Goal: Check status: Check status

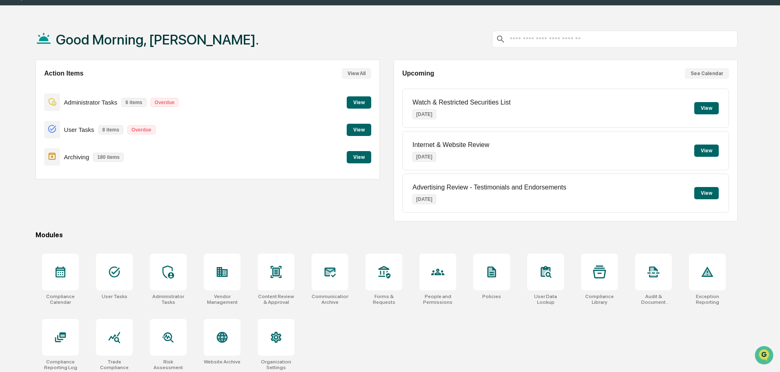
scroll to position [39, 0]
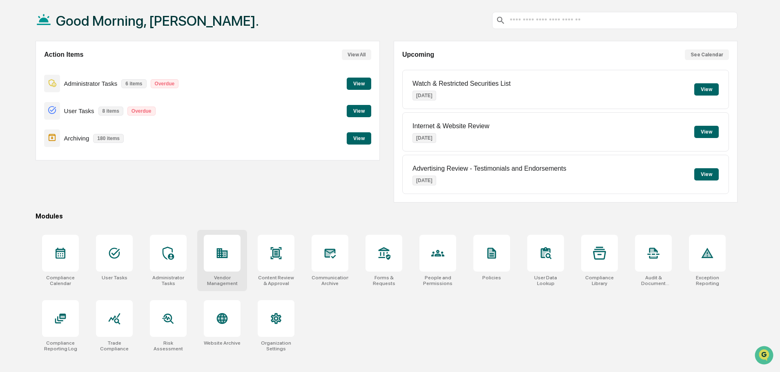
click at [230, 239] on div at bounding box center [222, 253] width 37 height 37
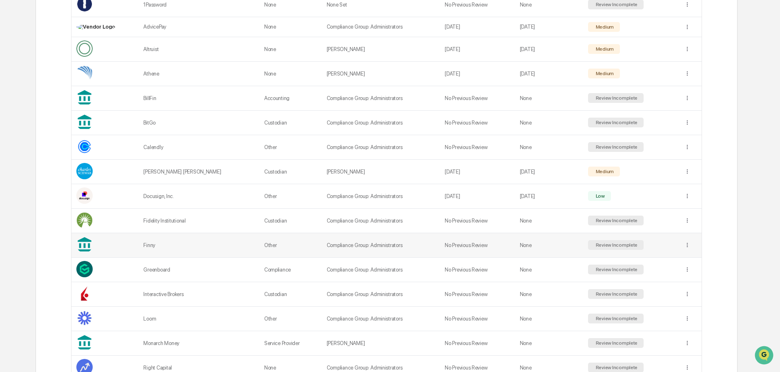
click at [680, 243] on td at bounding box center [690, 245] width 22 height 25
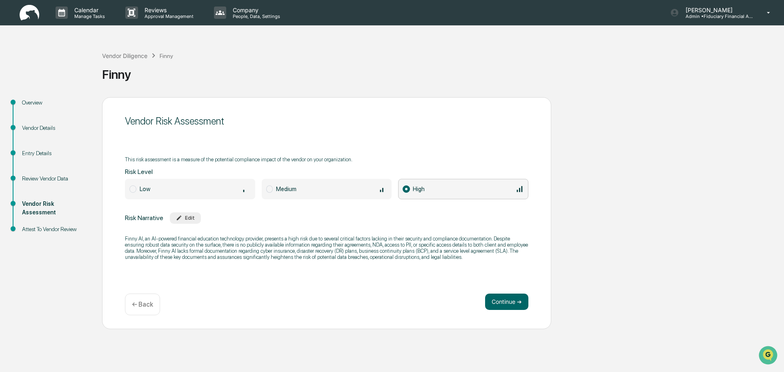
click at [38, 127] on div "Vendor Details" at bounding box center [55, 128] width 67 height 9
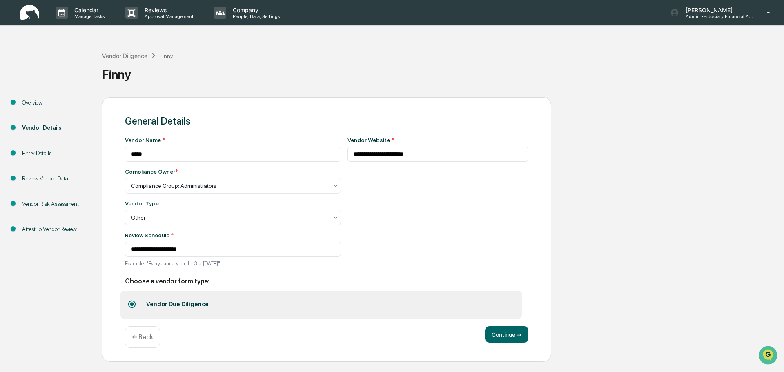
click at [47, 156] on div "Entry Details" at bounding box center [55, 153] width 67 height 9
click at [33, 156] on div "Entry Details" at bounding box center [55, 153] width 67 height 9
click at [498, 336] on button "Continue ➔" at bounding box center [506, 334] width 43 height 16
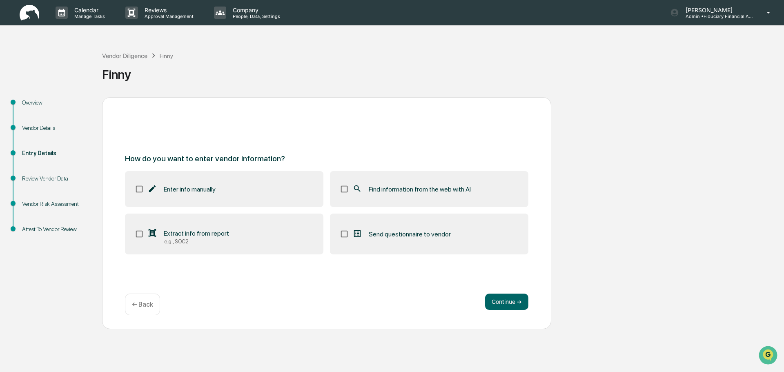
click at [227, 186] on label "Enter info manually" at bounding box center [224, 189] width 198 height 36
click at [412, 152] on div "How do you want to enter vendor information? Enter info manually Find informati…" at bounding box center [327, 200] width 404 height 108
click at [132, 232] on label "Extract info from report e.g., SOC2" at bounding box center [224, 234] width 198 height 41
click at [522, 302] on button "Continue ➔" at bounding box center [506, 302] width 43 height 16
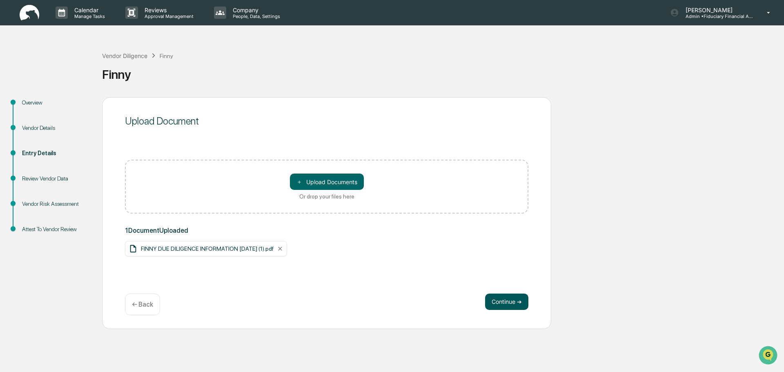
click at [511, 305] on button "Continue ➔" at bounding box center [506, 302] width 43 height 16
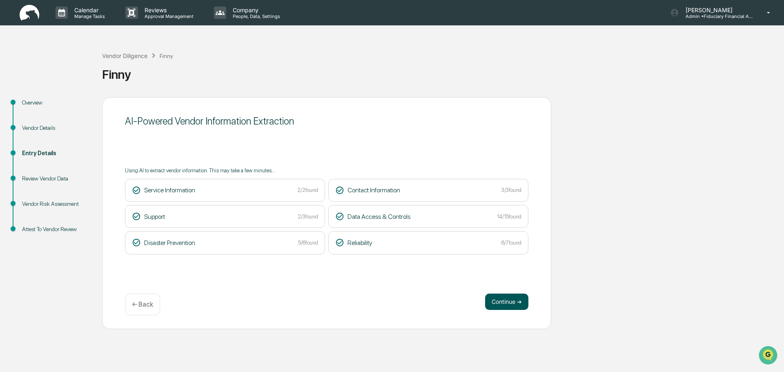
click at [492, 300] on button "Continue ➔" at bounding box center [506, 302] width 43 height 16
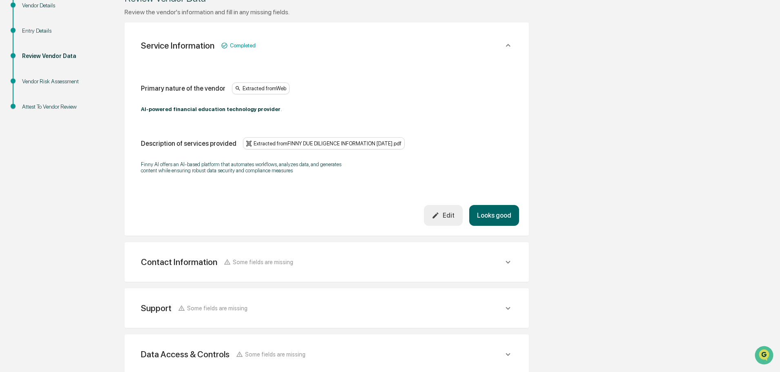
scroll to position [163, 0]
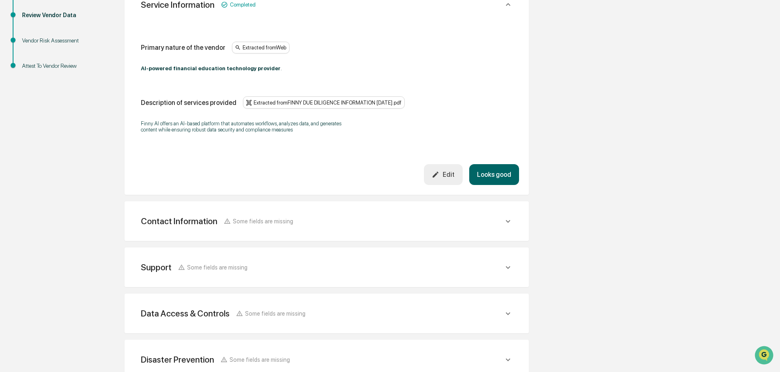
click at [513, 18] on div "Contact Information Some fields are missing" at bounding box center [326, 4] width 385 height 27
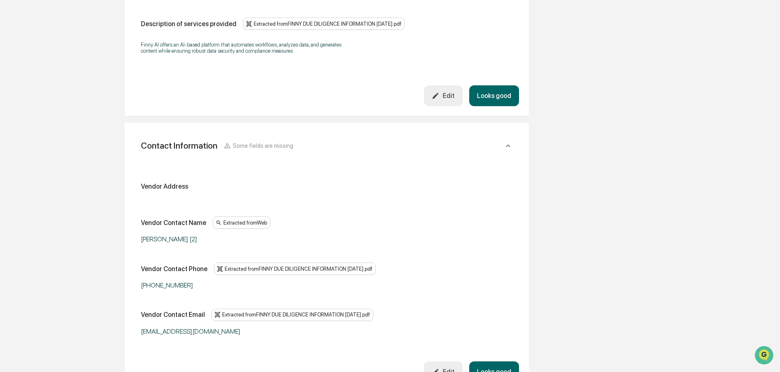
scroll to position [245, 0]
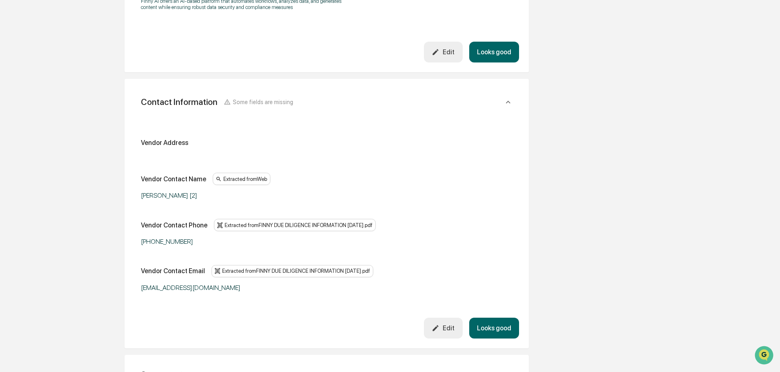
click at [439, 56] on icon "button" at bounding box center [436, 52] width 8 height 8
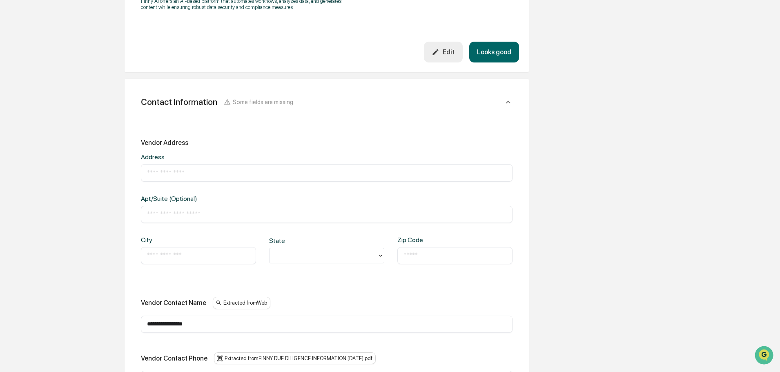
click at [177, 174] on input "text" at bounding box center [326, 173] width 359 height 8
type input "**********"
type input "*********"
type input "**********"
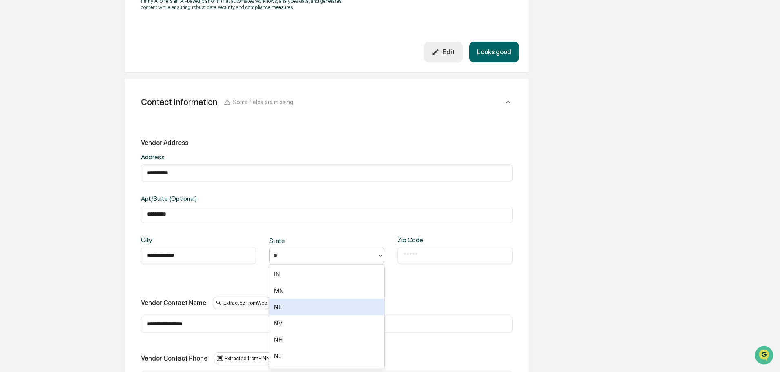
type input "**"
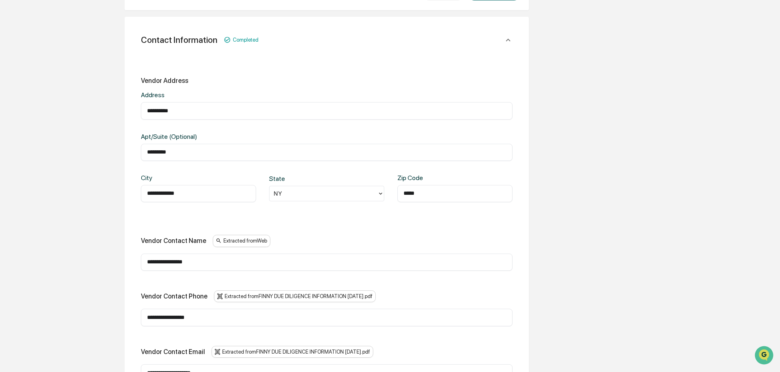
scroll to position [368, 0]
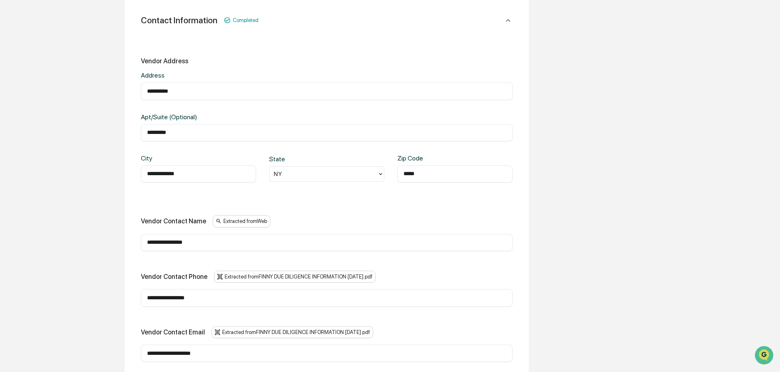
type input "*****"
click at [191, 239] on input "**********" at bounding box center [326, 243] width 359 height 8
type input "*"
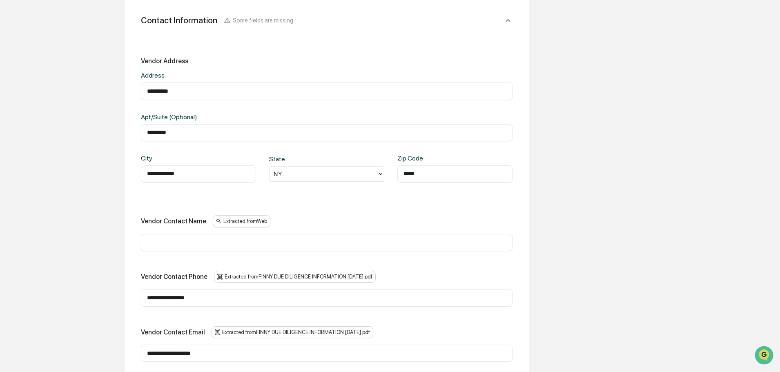
scroll to position [408, 0]
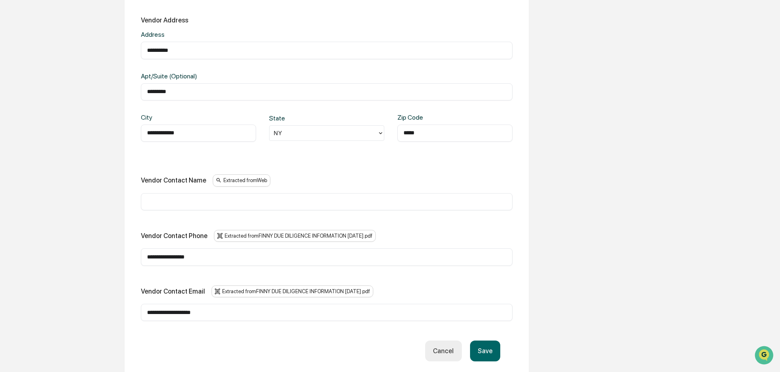
click at [194, 204] on input "text" at bounding box center [326, 202] width 359 height 8
type input "**********"
drag, startPoint x: 209, startPoint y: 257, endPoint x: 137, endPoint y: 258, distance: 72.3
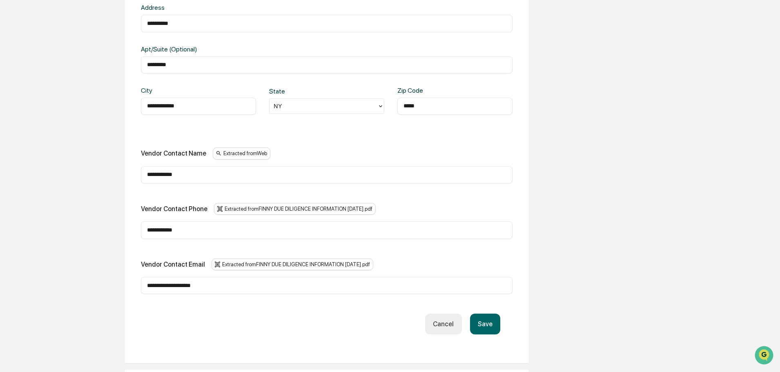
scroll to position [449, 0]
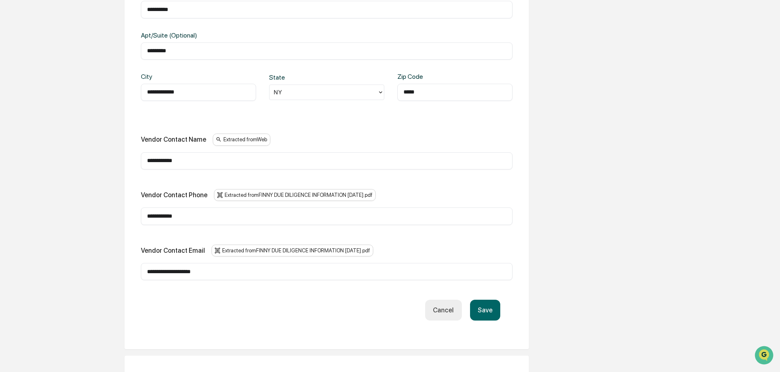
type input "**********"
click at [236, 275] on input "**********" at bounding box center [326, 272] width 359 height 8
click at [220, 273] on input "**********" at bounding box center [326, 272] width 359 height 8
paste input "**********"
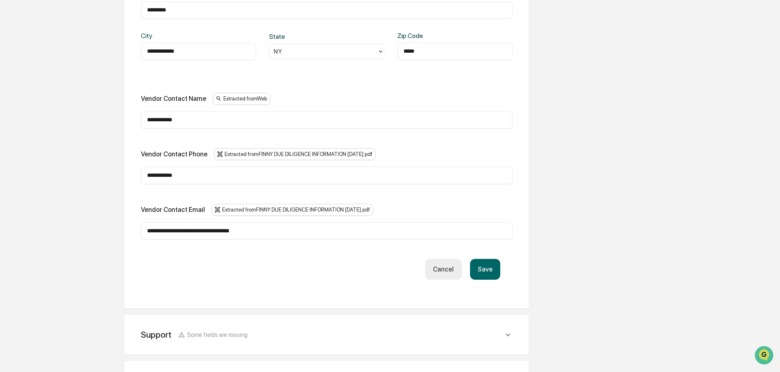
click at [493, 274] on button "Save" at bounding box center [485, 269] width 30 height 21
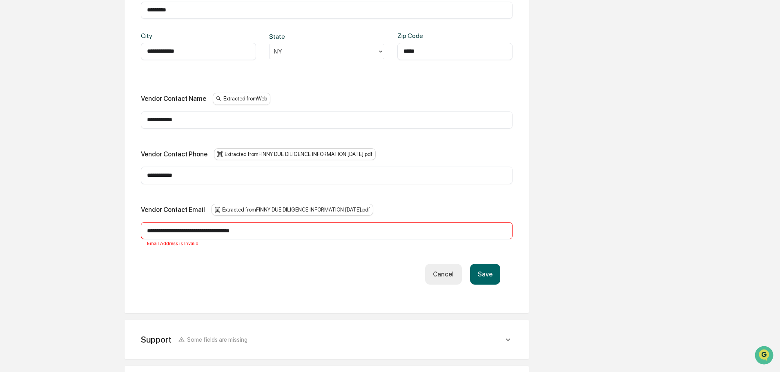
drag, startPoint x: 288, startPoint y: 233, endPoint x: 208, endPoint y: 234, distance: 79.7
click at [208, 234] on input "**********" at bounding box center [326, 231] width 359 height 8
type input "**********"
click at [479, 272] on button "Save" at bounding box center [485, 274] width 30 height 21
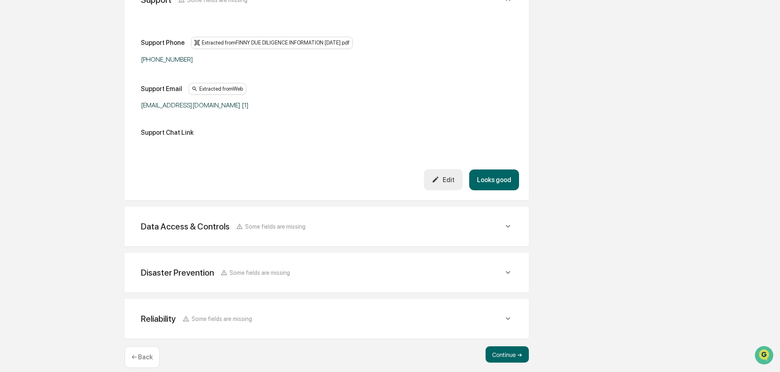
scroll to position [681, 0]
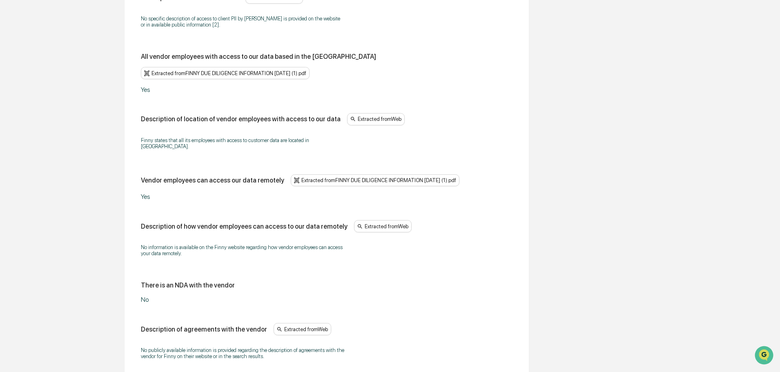
scroll to position [1533, 0]
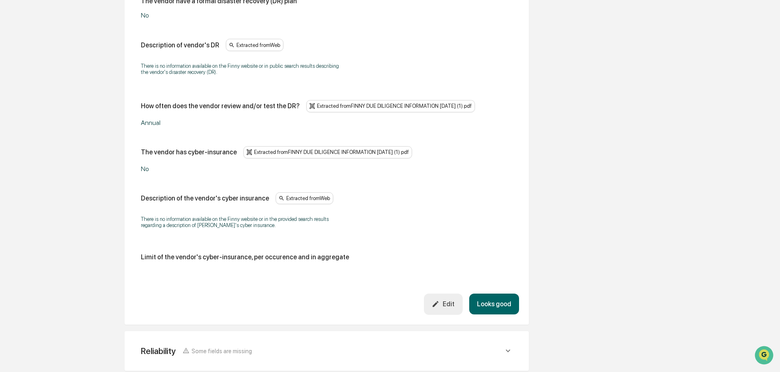
scroll to position [1860, 0]
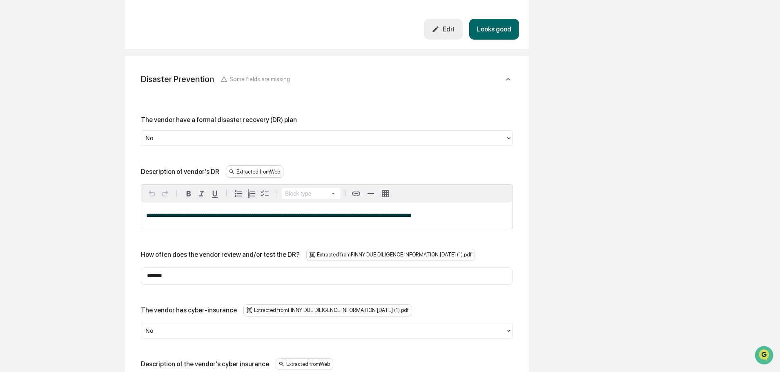
scroll to position [1737, 0]
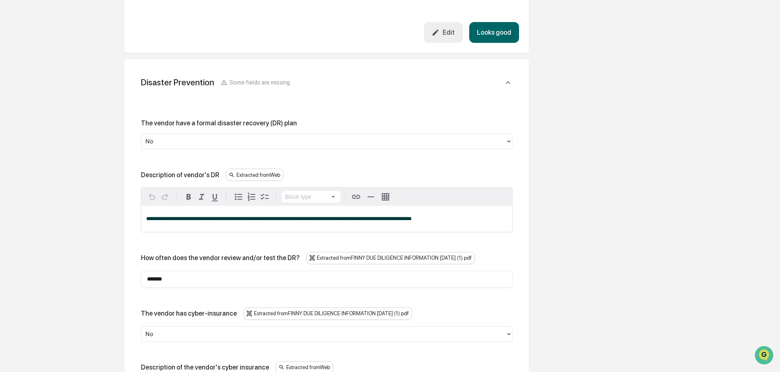
click at [400, 216] on span "**********" at bounding box center [278, 218] width 265 height 5
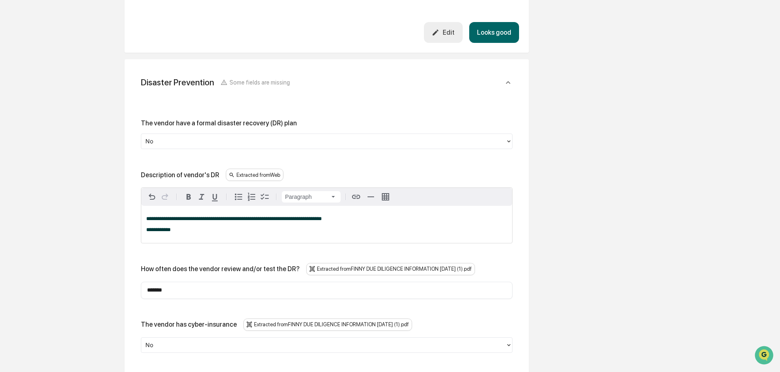
click at [143, 210] on div "**********" at bounding box center [326, 224] width 371 height 37
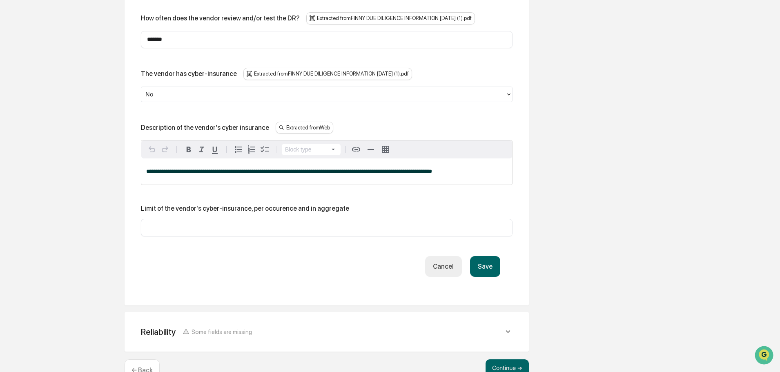
scroll to position [1980, 0]
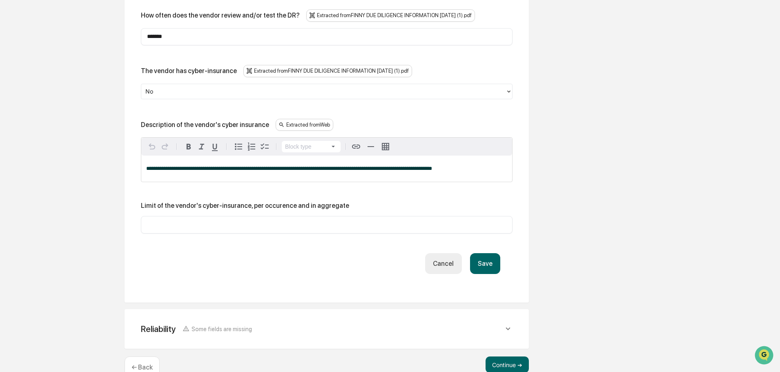
click at [484, 253] on button "Save" at bounding box center [485, 263] width 30 height 21
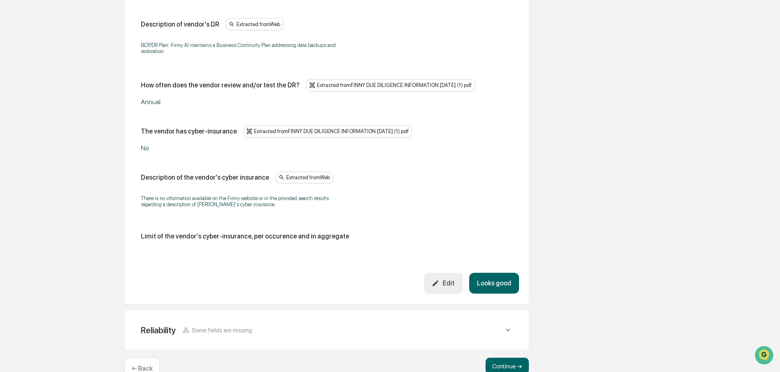
scroll to position [1881, 0]
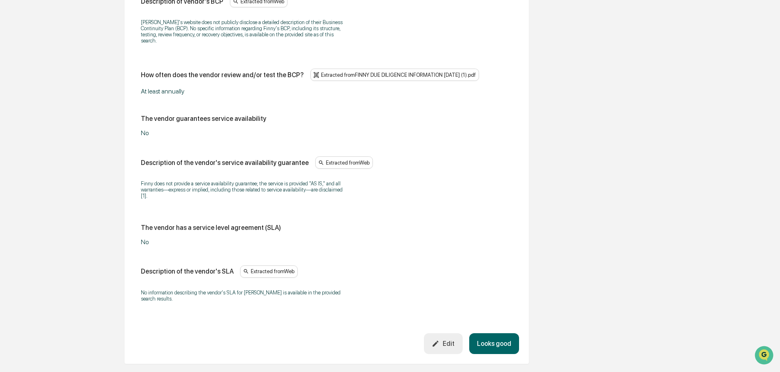
scroll to position [2292, 0]
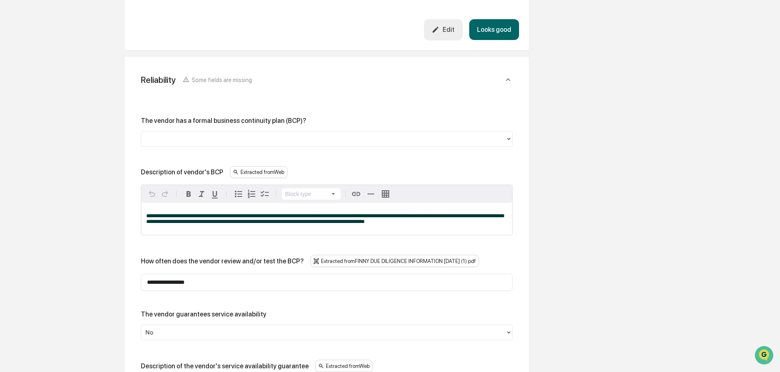
scroll to position [2128, 0]
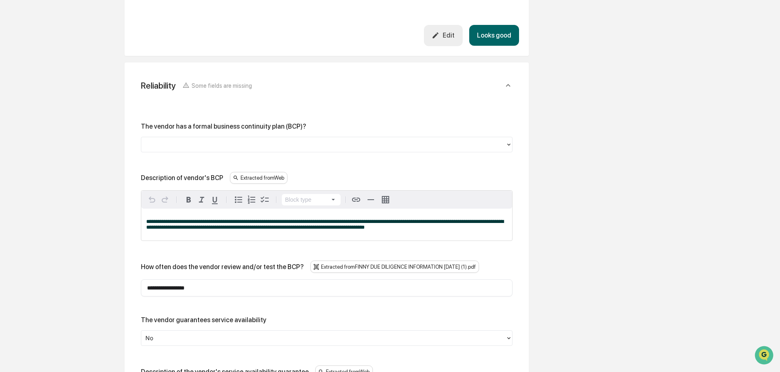
click at [263, 140] on div at bounding box center [323, 144] width 356 height 9
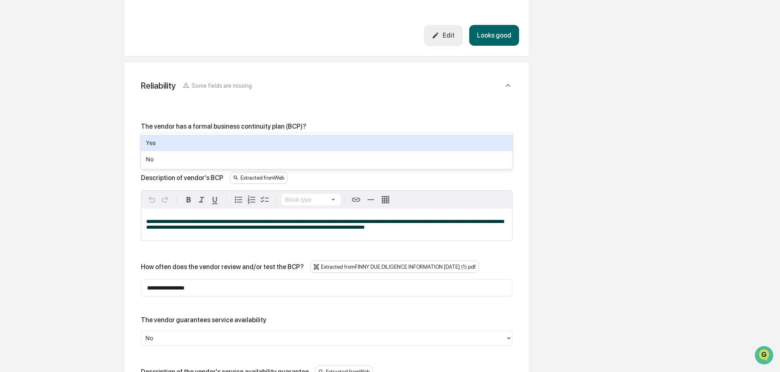
click at [249, 143] on div "Yes" at bounding box center [327, 143] width 372 height 16
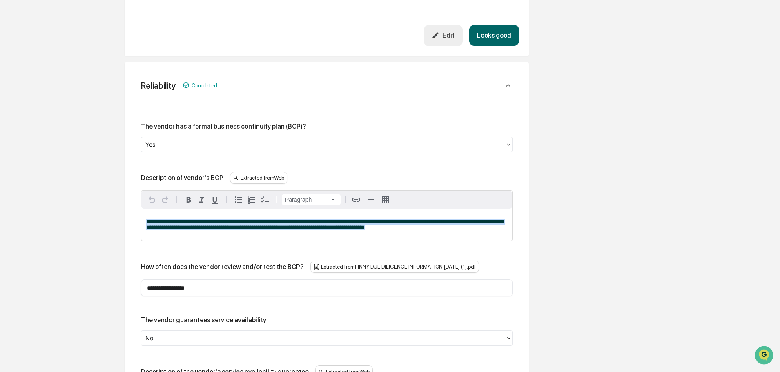
drag, startPoint x: 417, startPoint y: 212, endPoint x: 72, endPoint y: 193, distance: 345.2
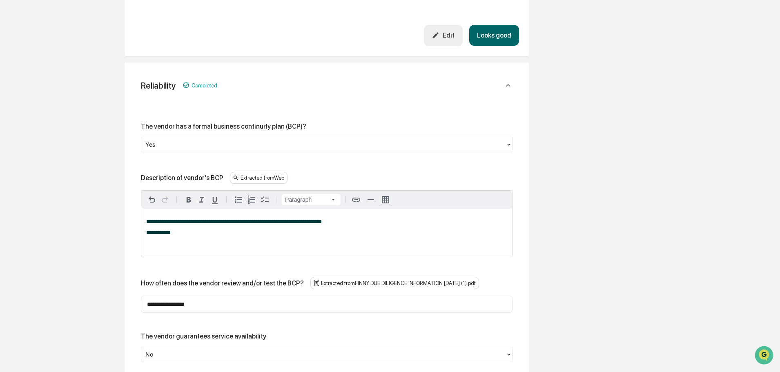
click at [158, 241] on p at bounding box center [326, 244] width 361 height 6
paste div
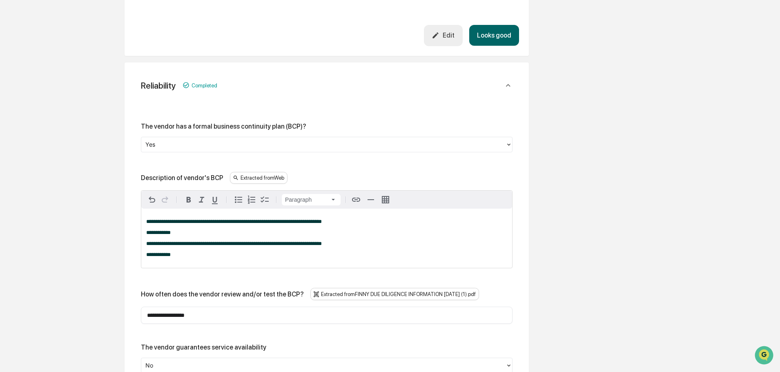
click at [145, 214] on div "**********" at bounding box center [326, 238] width 371 height 59
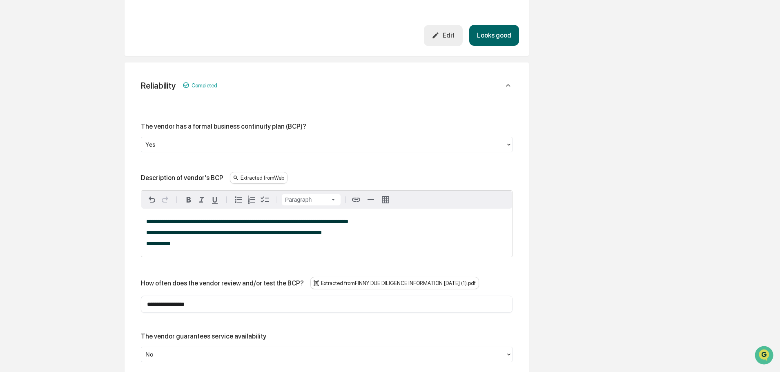
click at [147, 241] on span "**********" at bounding box center [158, 243] width 25 height 5
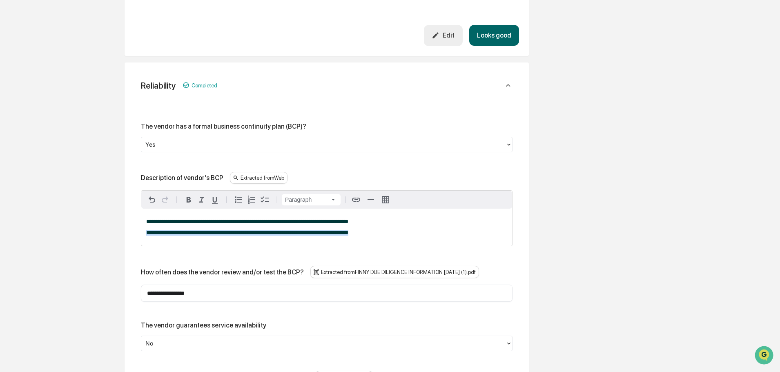
drag, startPoint x: 375, startPoint y: 213, endPoint x: 120, endPoint y: 212, distance: 254.9
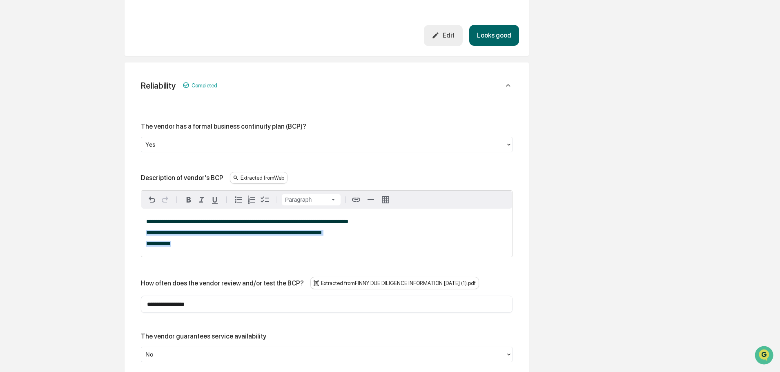
drag, startPoint x: 302, startPoint y: 227, endPoint x: 132, endPoint y: 213, distance: 170.5
click at [132, 213] on div "**********" at bounding box center [327, 357] width 404 height 591
click at [299, 209] on div "**********" at bounding box center [326, 233] width 371 height 48
drag, startPoint x: 293, startPoint y: 215, endPoint x: 97, endPoint y: 212, distance: 196.5
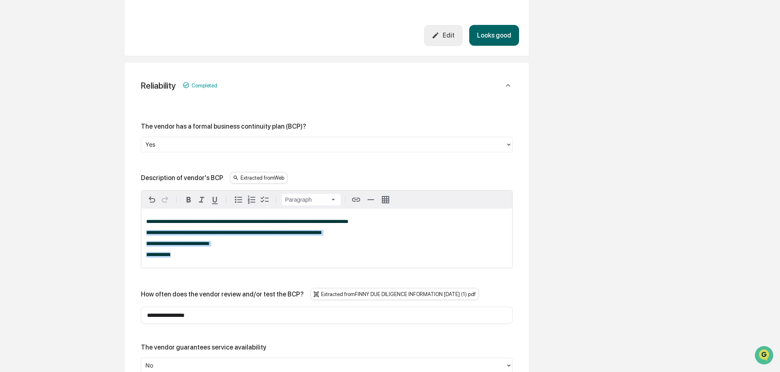
drag, startPoint x: 214, startPoint y: 238, endPoint x: 127, endPoint y: 212, distance: 90.2
click at [127, 212] on div "**********" at bounding box center [327, 363] width 404 height 602
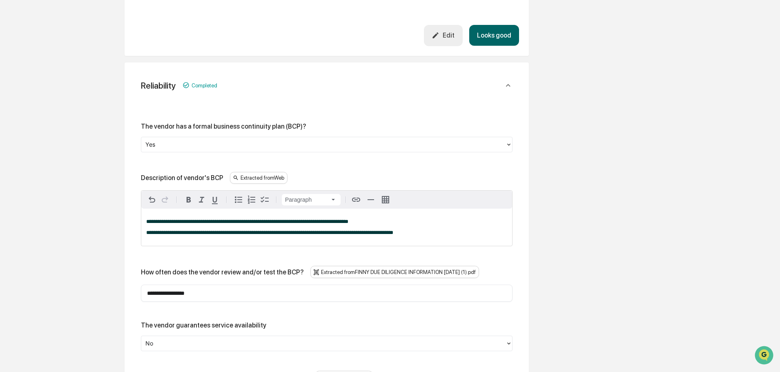
click at [361, 217] on div "**********" at bounding box center [326, 227] width 371 height 37
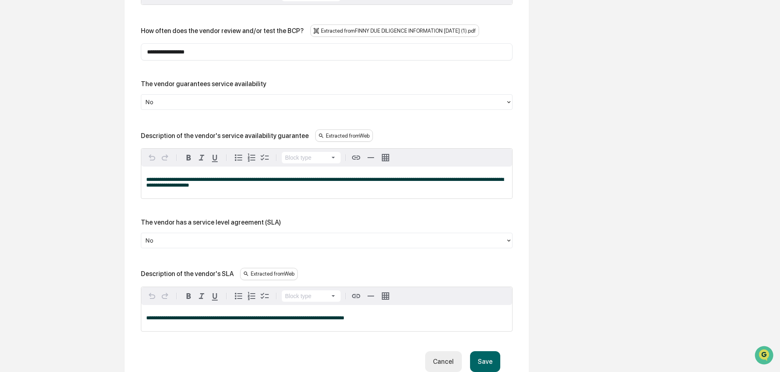
scroll to position [2373, 0]
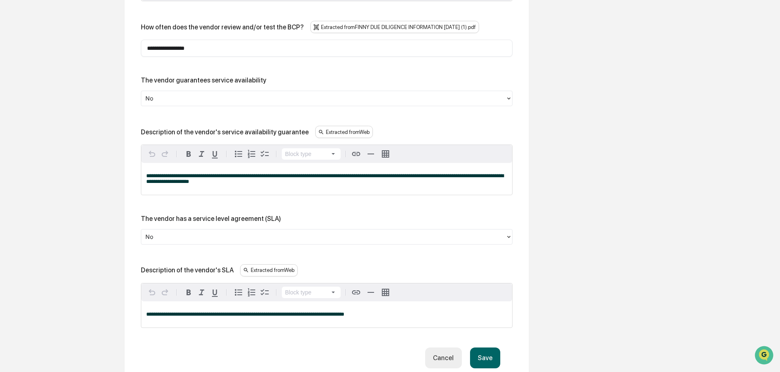
click at [497, 348] on button "Save" at bounding box center [485, 358] width 30 height 21
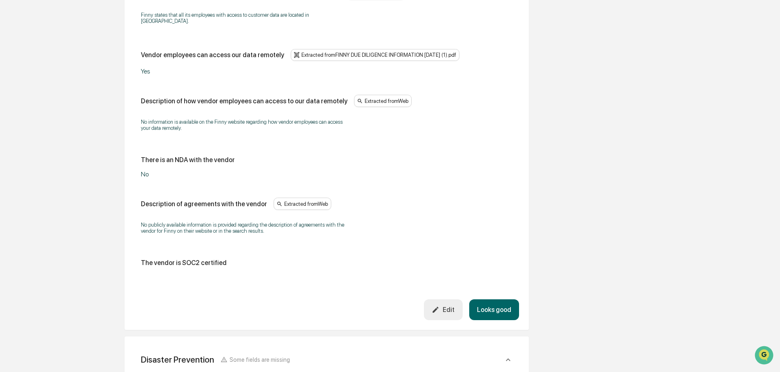
scroll to position [1535, 0]
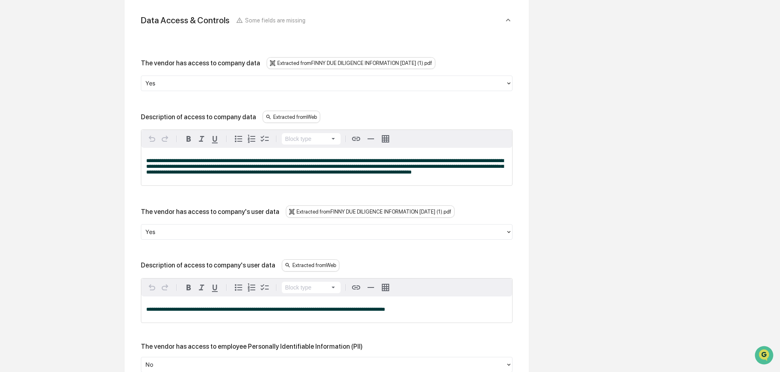
scroll to position [963, 0]
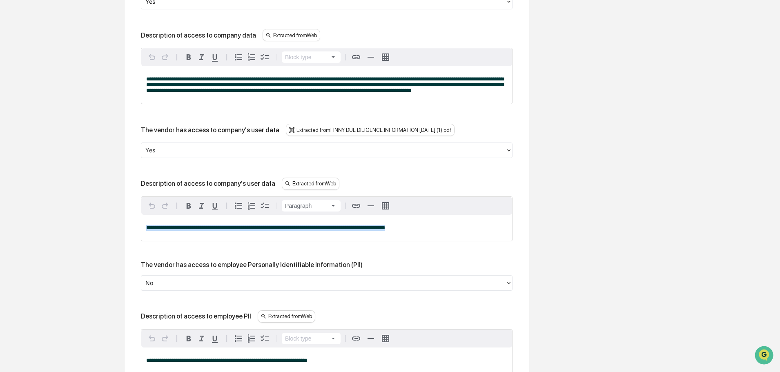
drag, startPoint x: 402, startPoint y: 234, endPoint x: 119, endPoint y: 237, distance: 283.0
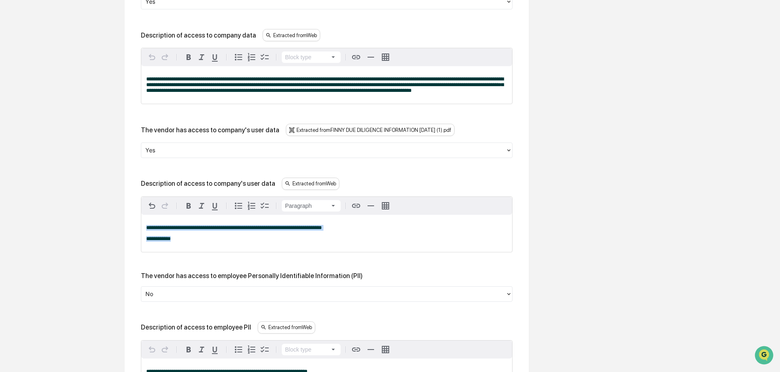
drag, startPoint x: 214, startPoint y: 244, endPoint x: 117, endPoint y: 222, distance: 98.8
drag, startPoint x: 398, startPoint y: 234, endPoint x: 402, endPoint y: 230, distance: 5.8
click at [400, 232] on div "**********" at bounding box center [326, 233] width 371 height 37
click at [402, 230] on span "**********" at bounding box center [283, 227] width 274 height 5
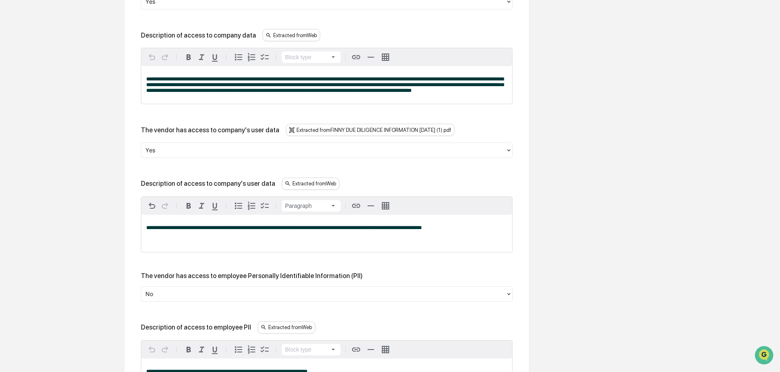
click at [146, 241] on p at bounding box center [326, 239] width 361 height 6
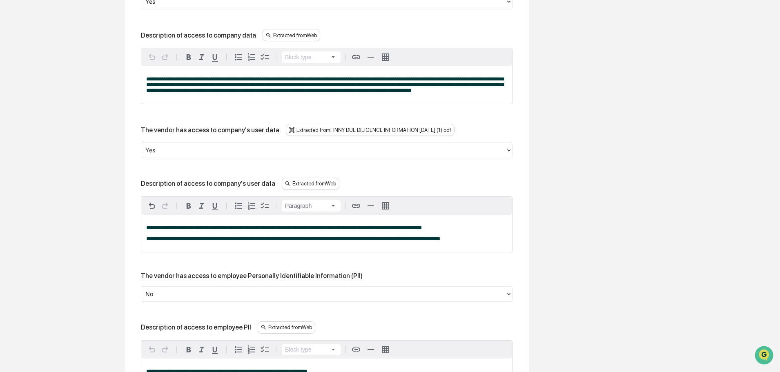
click at [305, 241] on span "**********" at bounding box center [293, 238] width 294 height 5
click at [459, 236] on div "**********" at bounding box center [326, 233] width 371 height 37
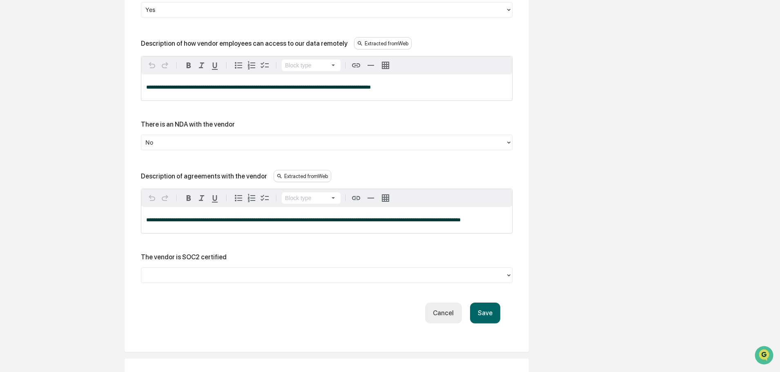
scroll to position [1698, 0]
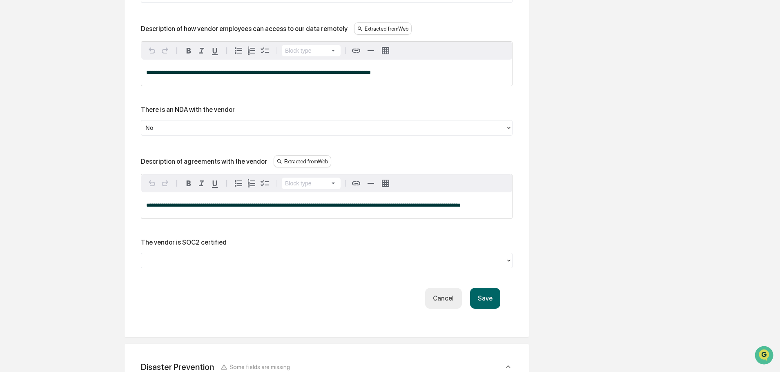
click at [461, 256] on div at bounding box center [323, 260] width 356 height 9
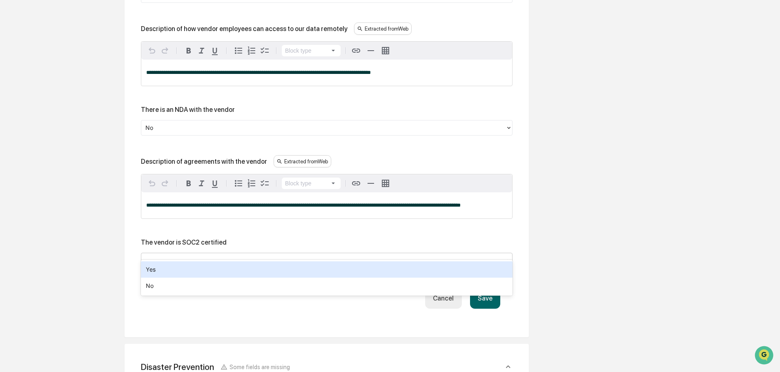
click at [281, 256] on div at bounding box center [323, 260] width 364 height 13
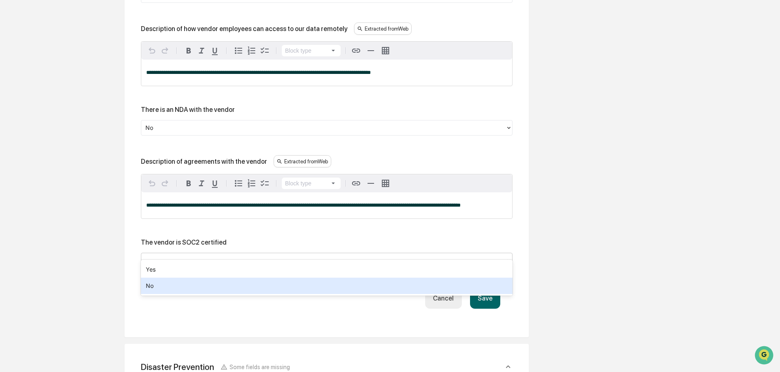
click at [243, 288] on div "No" at bounding box center [327, 286] width 372 height 16
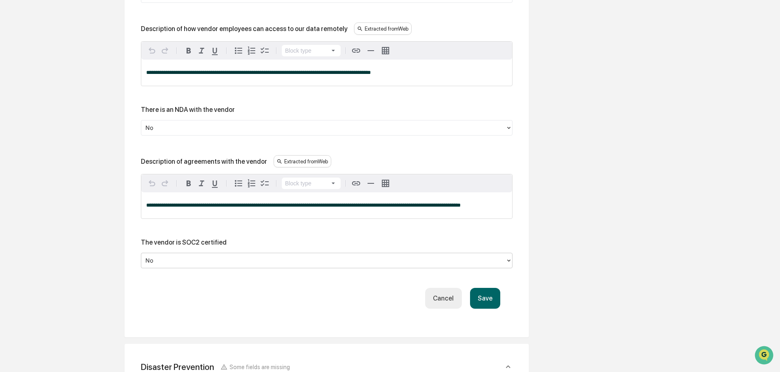
click at [490, 297] on button "Save" at bounding box center [485, 298] width 30 height 21
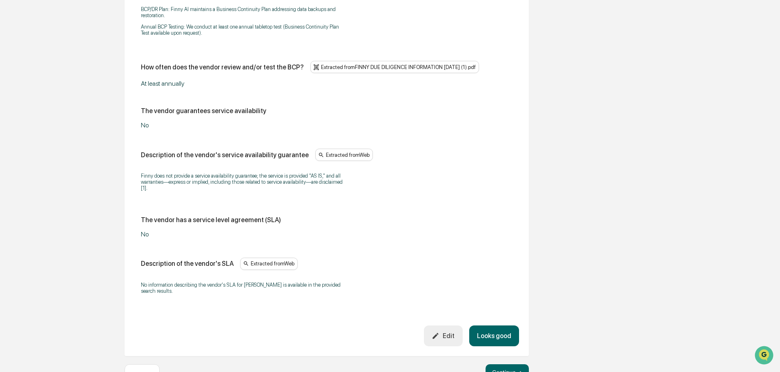
scroll to position [2348, 0]
click at [508, 363] on button "Continue ➔" at bounding box center [507, 371] width 43 height 16
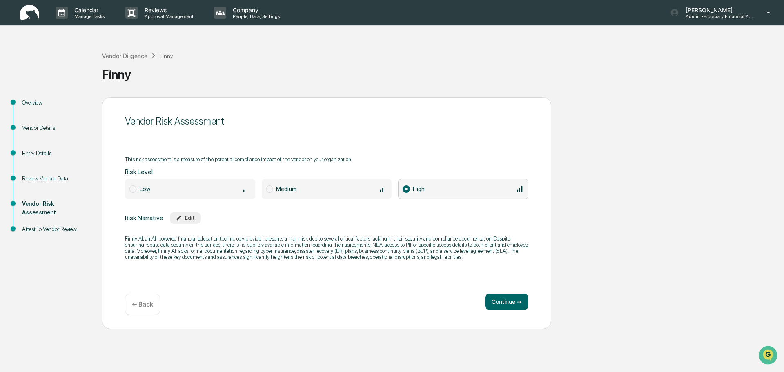
click at [147, 298] on div "← Back" at bounding box center [142, 305] width 35 height 22
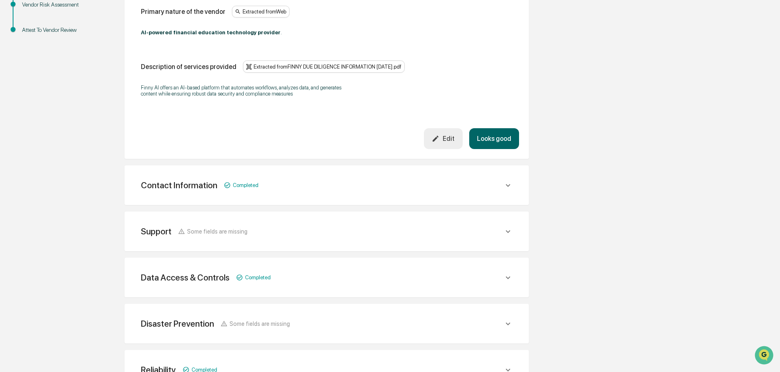
scroll to position [204, 0]
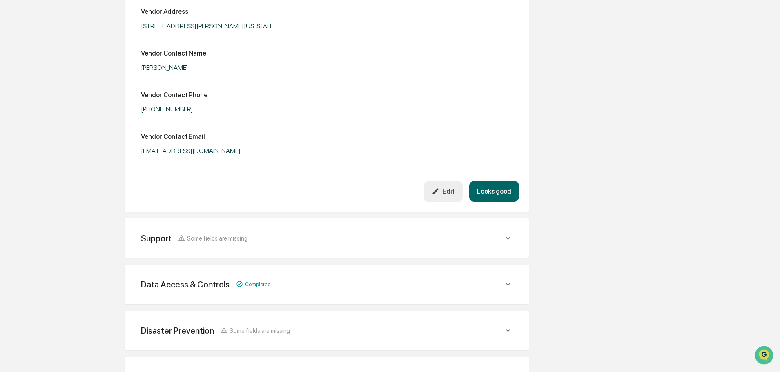
scroll to position [403, 0]
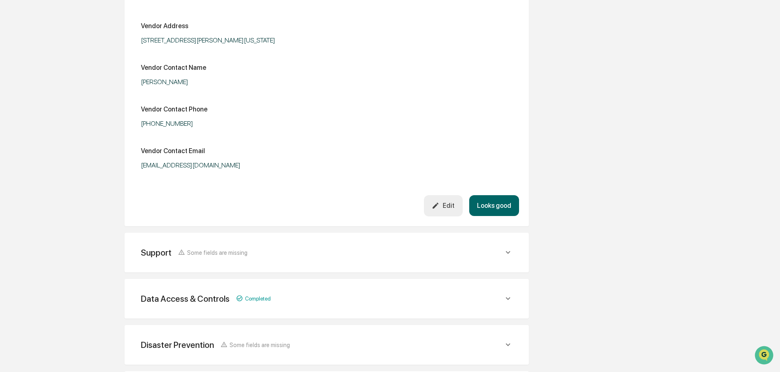
click at [310, 238] on div "Support Some fields are missing Support Phone Extracted from FINNY DUE DILIGENC…" at bounding box center [327, 253] width 404 height 40
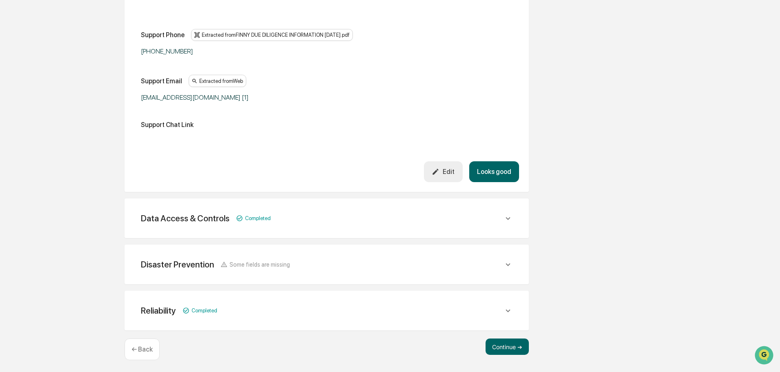
scroll to position [668, 0]
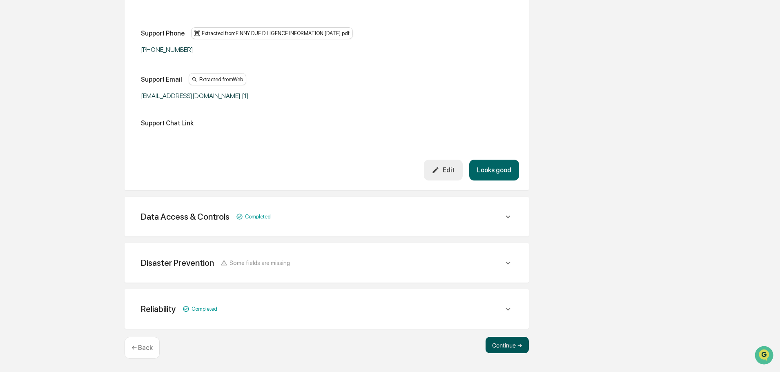
click at [514, 341] on button "Continue ➔" at bounding box center [507, 345] width 43 height 16
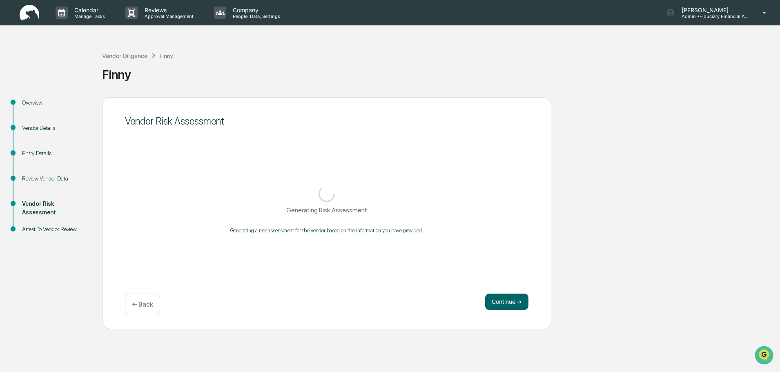
scroll to position [0, 0]
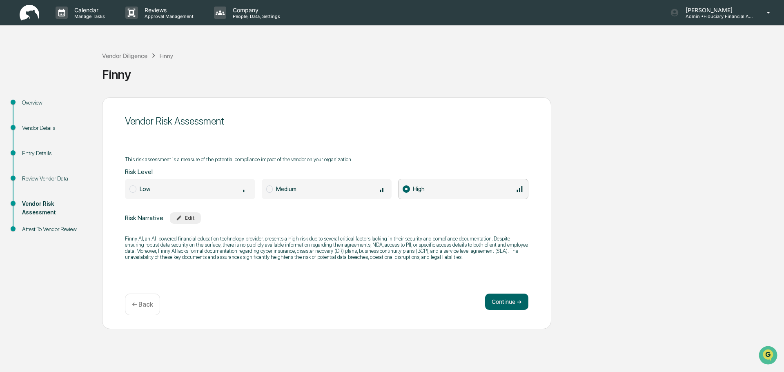
click at [183, 214] on button "Edit" at bounding box center [185, 217] width 31 height 11
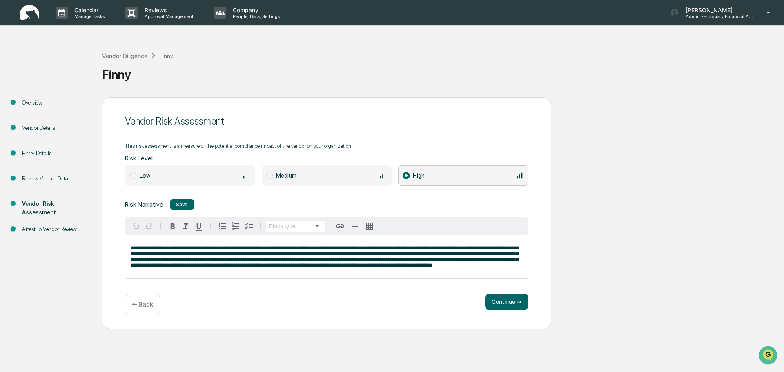
click at [151, 305] on p "← Back" at bounding box center [142, 305] width 21 height 8
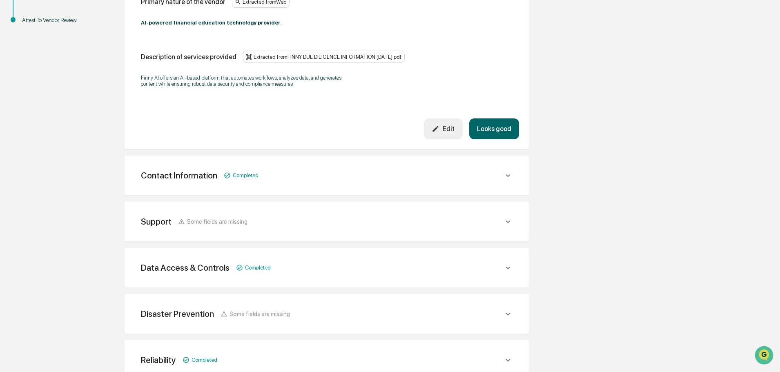
scroll to position [260, 0]
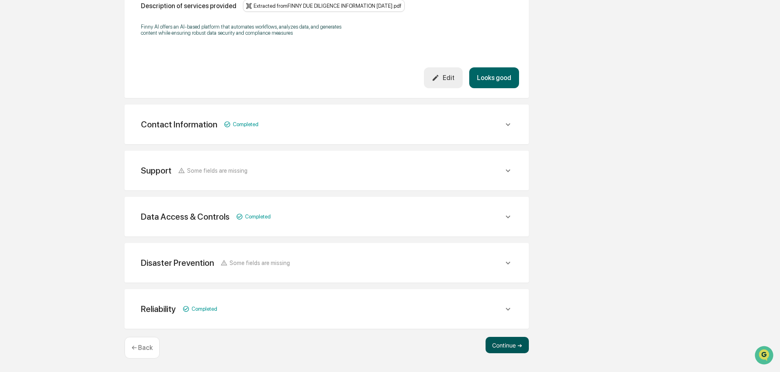
click at [500, 345] on button "Continue ➔" at bounding box center [507, 345] width 43 height 16
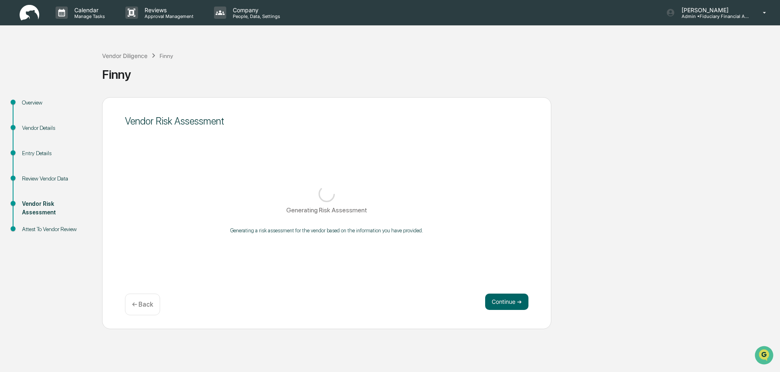
scroll to position [0, 0]
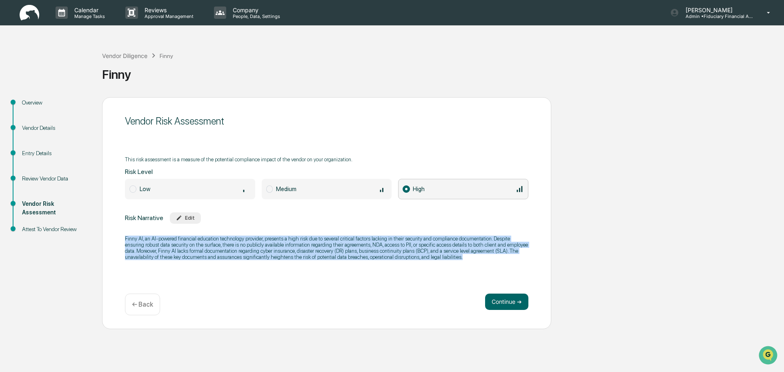
drag, startPoint x: 476, startPoint y: 255, endPoint x: 124, endPoint y: 235, distance: 353.0
click at [124, 235] on div "Vendor Risk Assessment This risk assessment is a measure of the potential compl…" at bounding box center [326, 213] width 449 height 232
copy p "Finny AI, an AI-powered financial education technology provider, presents a hig…"
click at [629, 243] on div "Overview Vendor Details Entry Details Review Vendor Data Vendor Risk Assessment…" at bounding box center [392, 213] width 776 height 232
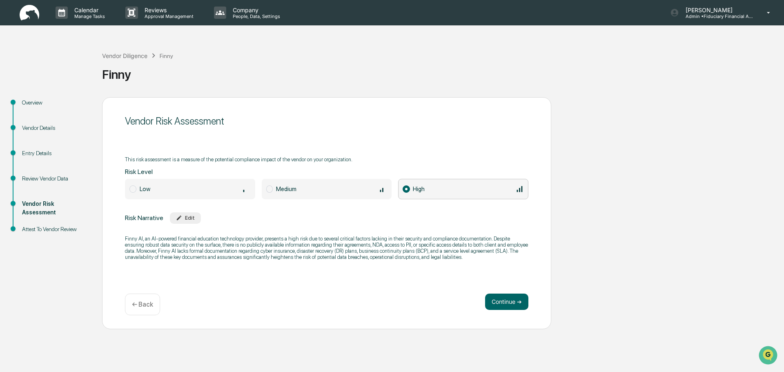
click at [145, 303] on p "← Back" at bounding box center [142, 305] width 21 height 8
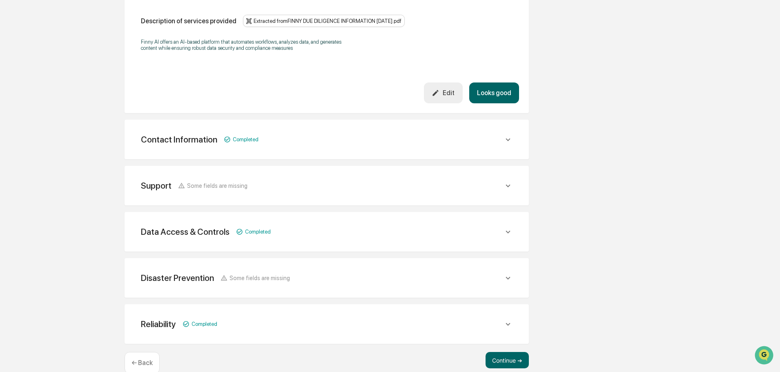
scroll to position [260, 0]
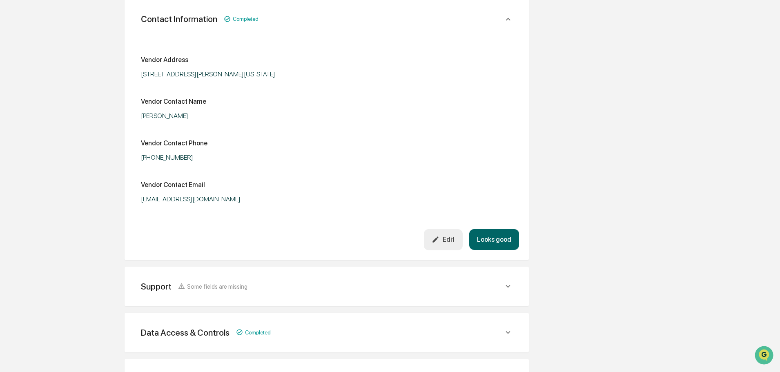
scroll to position [383, 0]
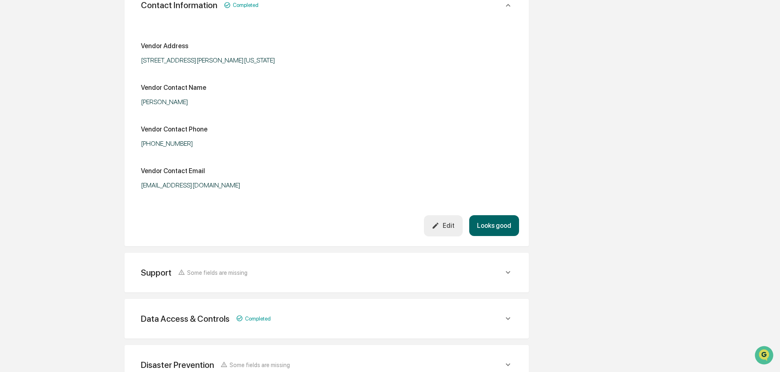
click at [269, 285] on div "Support Some fields are missing Support Phone Extracted from FINNY DUE DILIGENC…" at bounding box center [327, 273] width 404 height 40
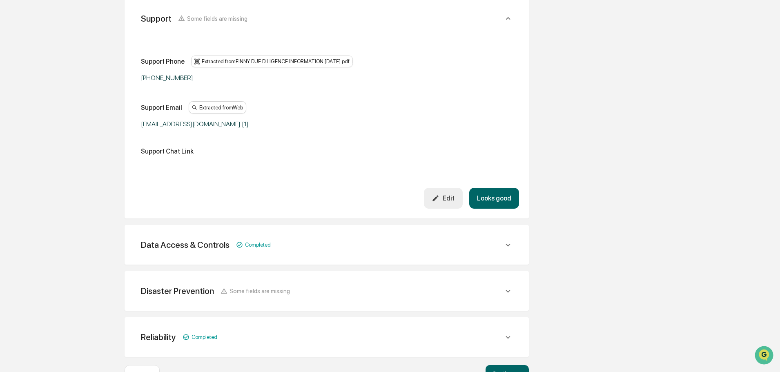
scroll to position [668, 0]
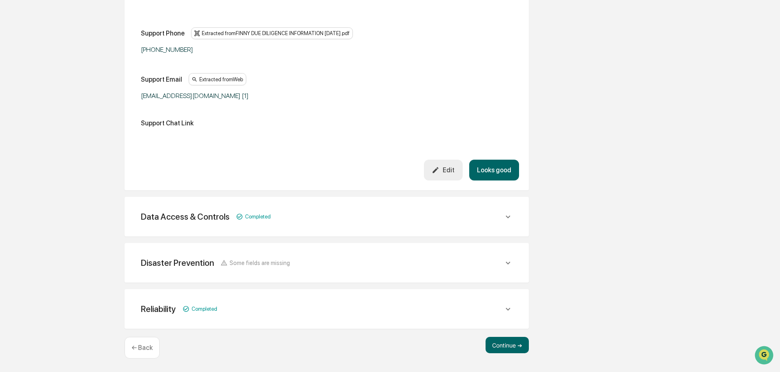
click at [340, 200] on div "Data Access & Controls Completed The vendor has access to company data Yes Desc…" at bounding box center [327, 217] width 404 height 40
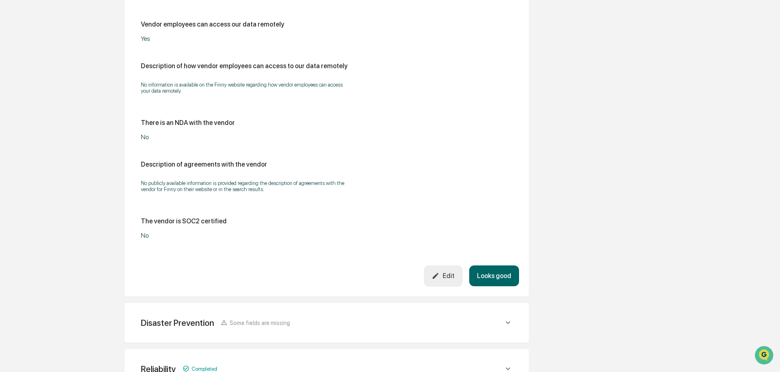
scroll to position [1504, 0]
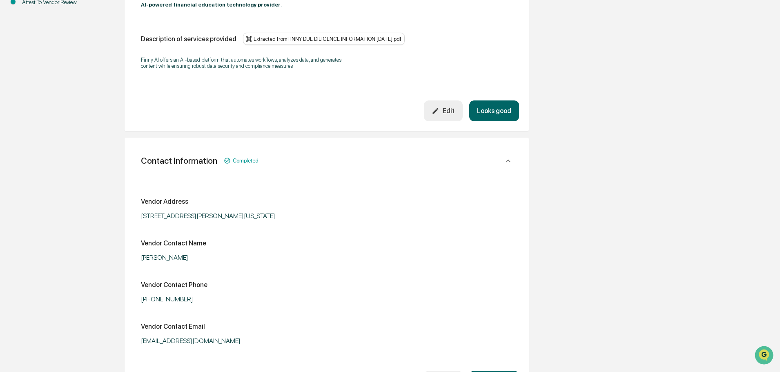
scroll to position [0, 0]
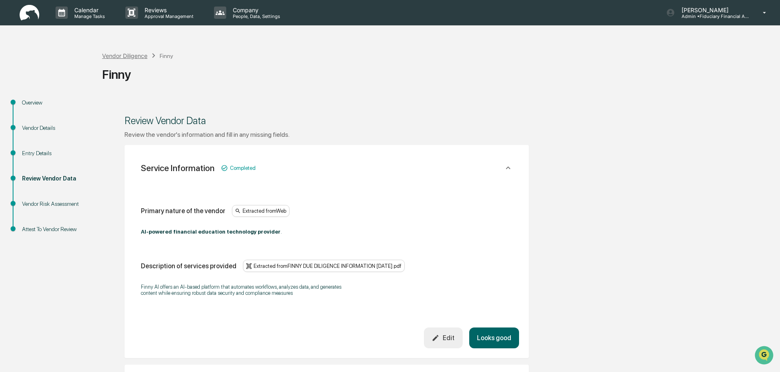
click at [138, 56] on div "Vendor Diligence" at bounding box center [124, 55] width 45 height 7
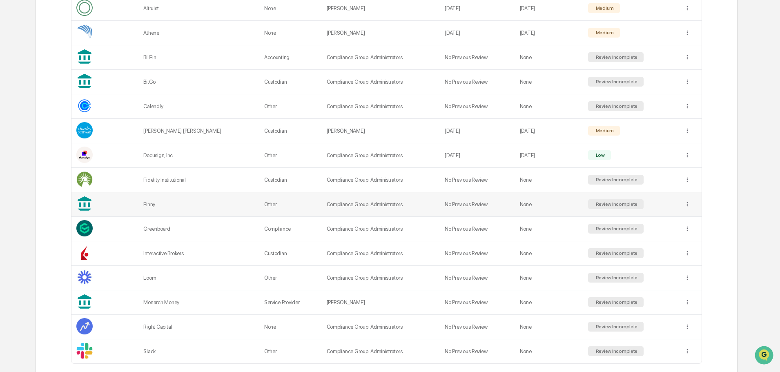
scroll to position [286, 0]
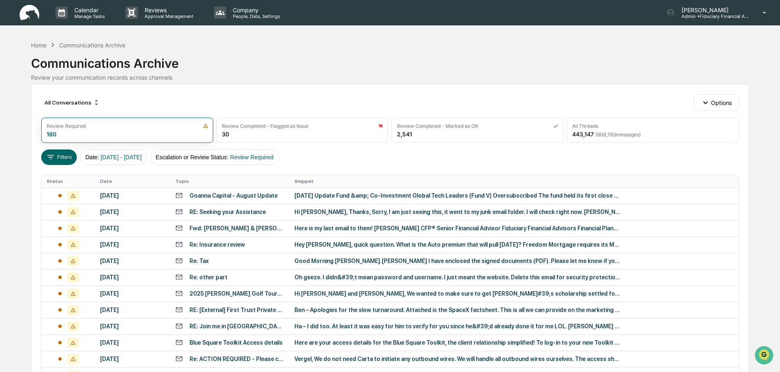
click at [37, 18] on img at bounding box center [30, 13] width 20 height 16
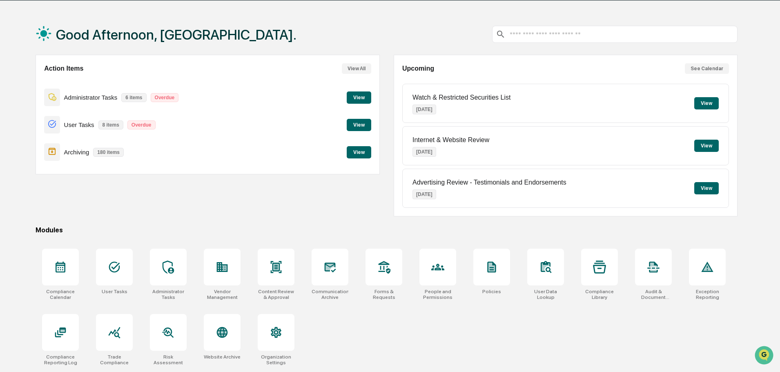
scroll to position [39, 0]
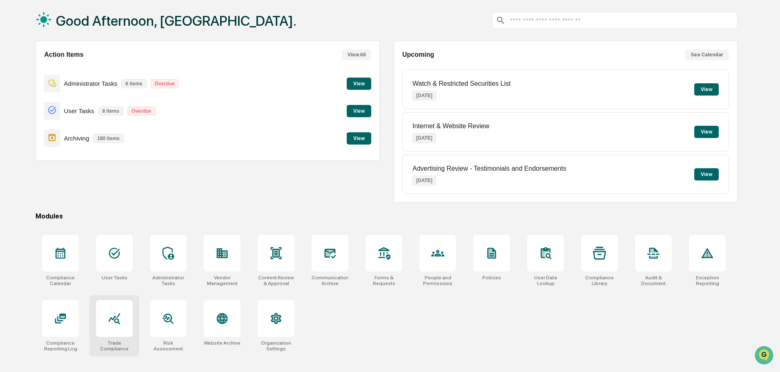
click at [120, 336] on div at bounding box center [114, 318] width 37 height 37
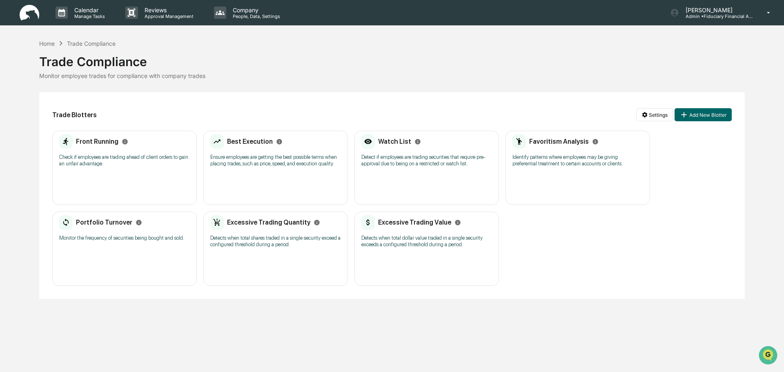
click at [176, 187] on div "Front Running Check if employees are trading ahead of client orders to gain an …" at bounding box center [124, 168] width 145 height 74
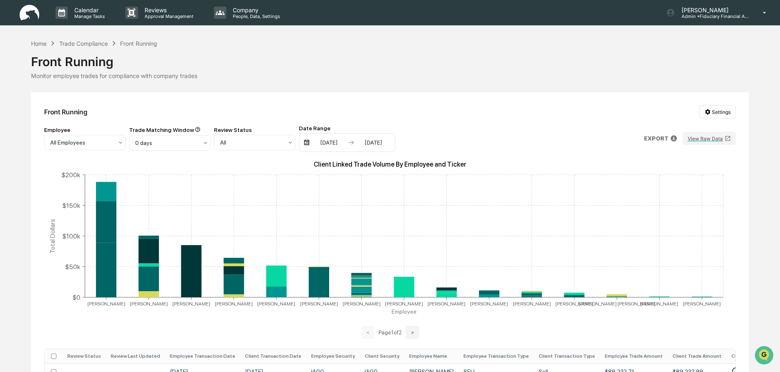
click at [322, 143] on div "[DATE]" at bounding box center [329, 142] width 35 height 7
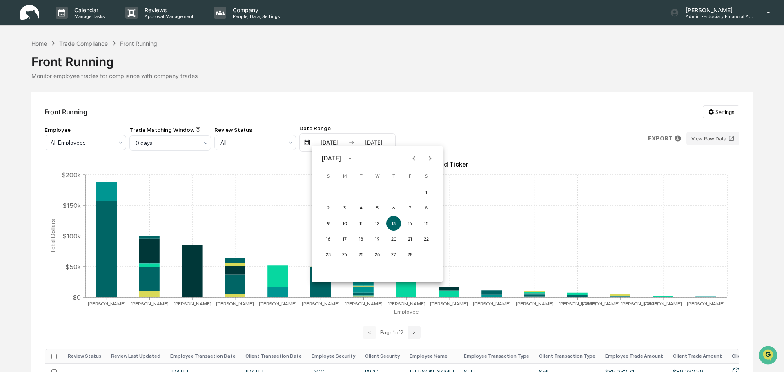
click at [434, 158] on icon "Next month" at bounding box center [430, 158] width 9 height 9
click at [331, 194] on button "1" at bounding box center [328, 192] width 15 height 15
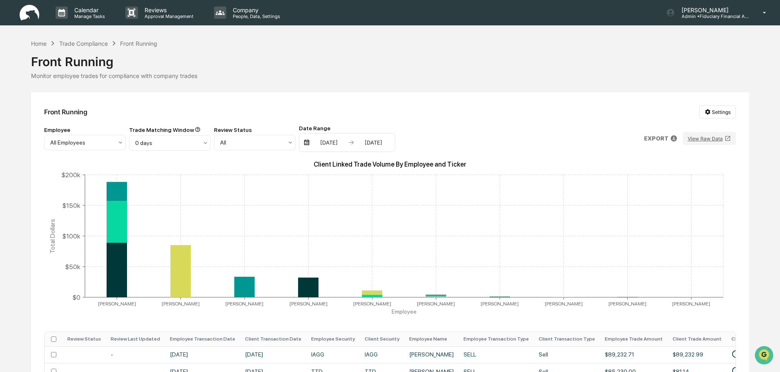
click at [384, 141] on div "08/13/2025" at bounding box center [373, 142] width 35 height 7
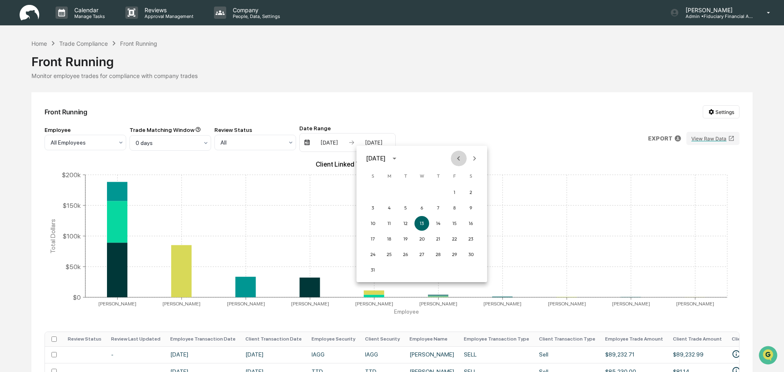
click at [457, 161] on icon "Previous month" at bounding box center [458, 158] width 9 height 9
click at [438, 255] on button "31" at bounding box center [438, 254] width 15 height 15
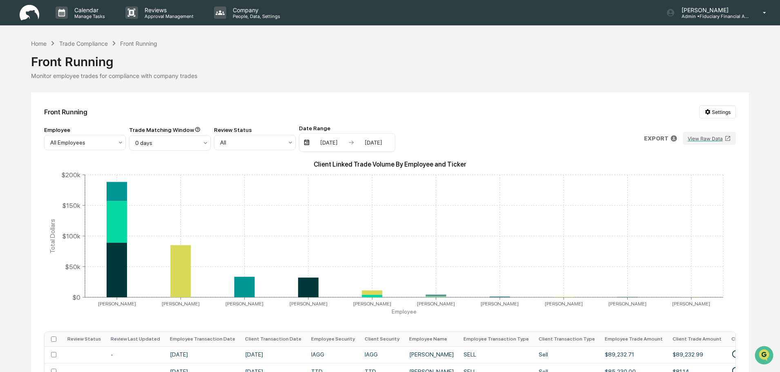
click at [308, 140] on img at bounding box center [306, 142] width 7 height 7
click at [315, 141] on div "06/01/2025" at bounding box center [329, 142] width 35 height 7
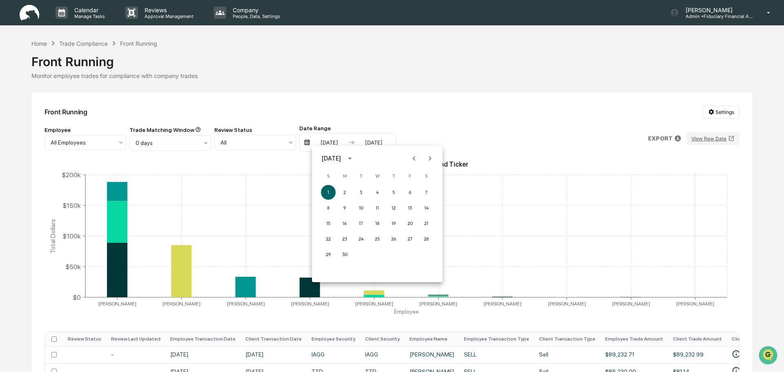
click at [388, 138] on div at bounding box center [392, 186] width 784 height 372
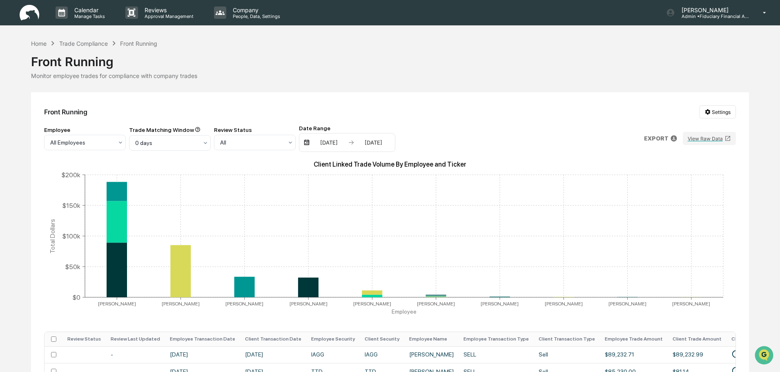
click at [386, 140] on div "07/31/2025" at bounding box center [373, 142] width 35 height 7
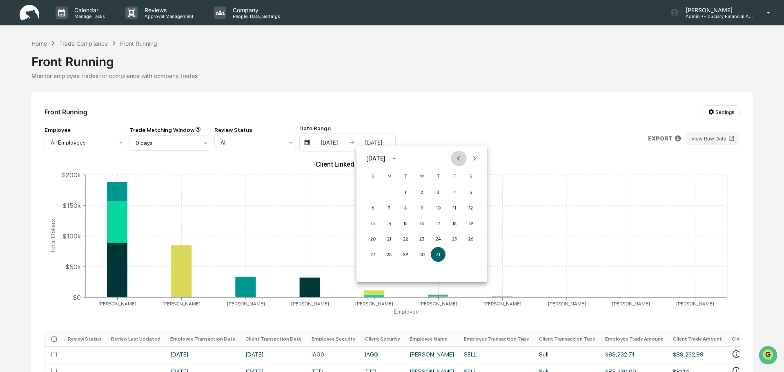
click at [455, 158] on icon "Previous month" at bounding box center [458, 158] width 9 height 9
click at [388, 254] on button "30" at bounding box center [389, 254] width 15 height 15
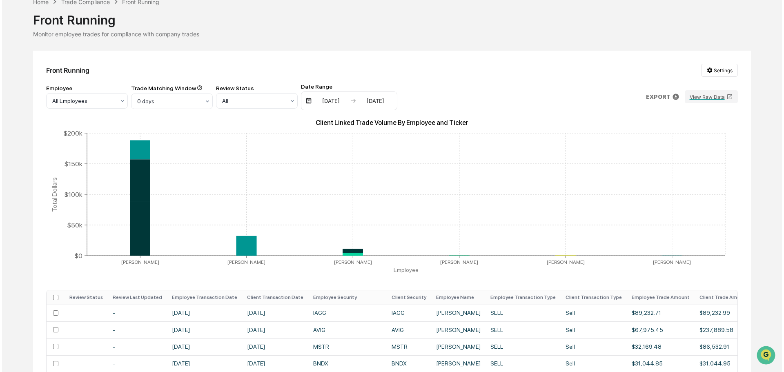
scroll to position [82, 0]
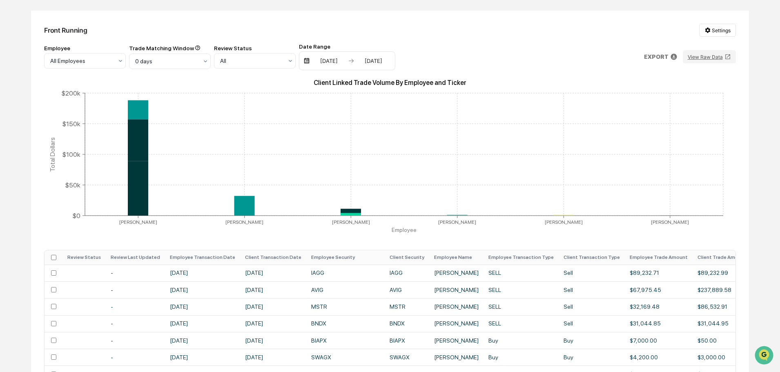
click at [658, 56] on p "EXPORT" at bounding box center [656, 57] width 25 height 7
click at [679, 77] on p "csv (excel)" at bounding box center [684, 77] width 29 height 9
click at [54, 260] on div at bounding box center [392, 186] width 784 height 372
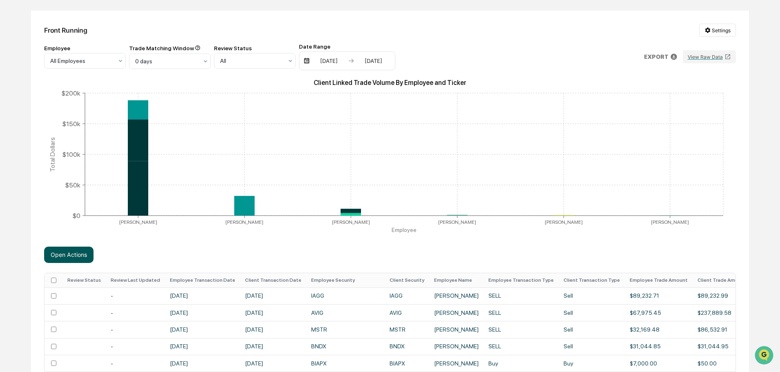
click at [67, 253] on button "Open Actions" at bounding box center [68, 255] width 49 height 16
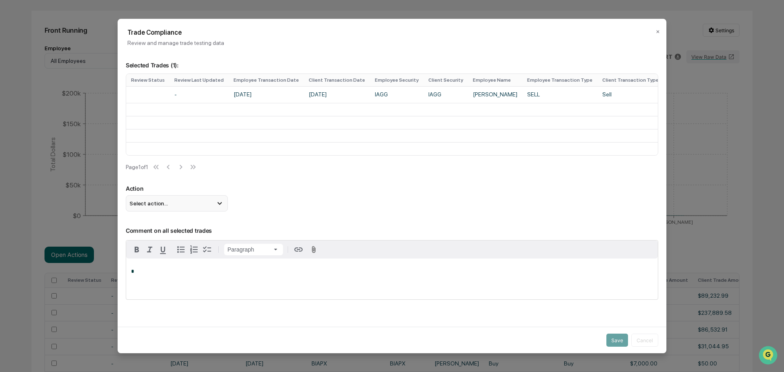
click at [215, 199] on div "Select action..." at bounding box center [177, 203] width 102 height 16
drag, startPoint x: 275, startPoint y: 193, endPoint x: 275, endPoint y: 186, distance: 6.5
click at [275, 192] on p "Action" at bounding box center [392, 188] width 533 height 7
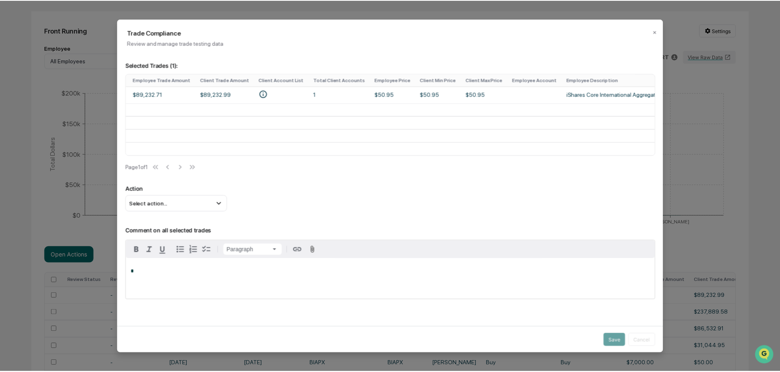
scroll to position [0, 0]
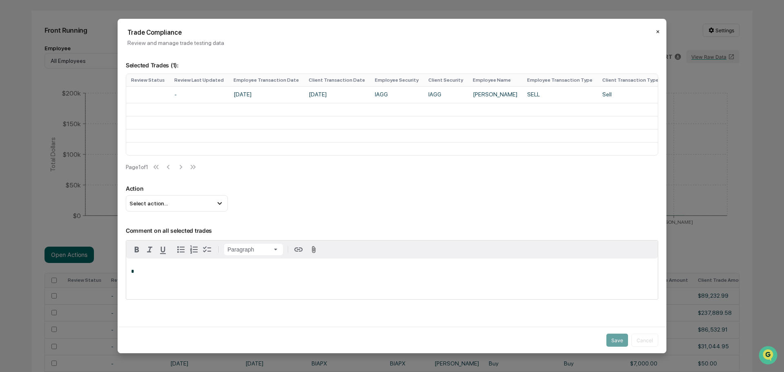
click at [656, 31] on button "✕" at bounding box center [658, 31] width 4 height 13
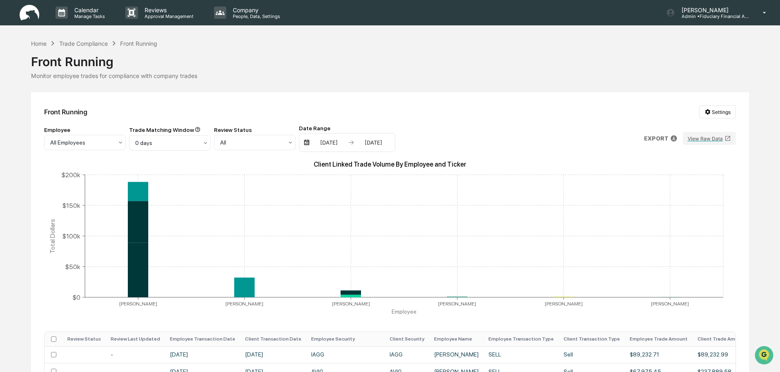
click at [335, 140] on div "06/01/2025" at bounding box center [329, 142] width 35 height 7
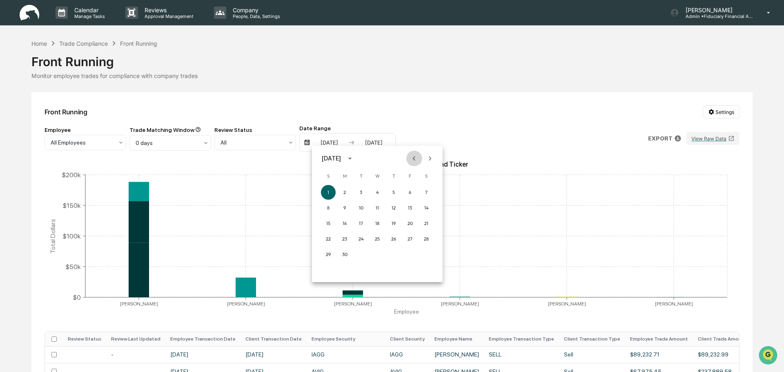
drag, startPoint x: 413, startPoint y: 160, endPoint x: 404, endPoint y: 161, distance: 9.4
click at [413, 160] on icon "Previous month" at bounding box center [414, 158] width 9 height 9
click at [393, 196] on button "1" at bounding box center [393, 192] width 15 height 15
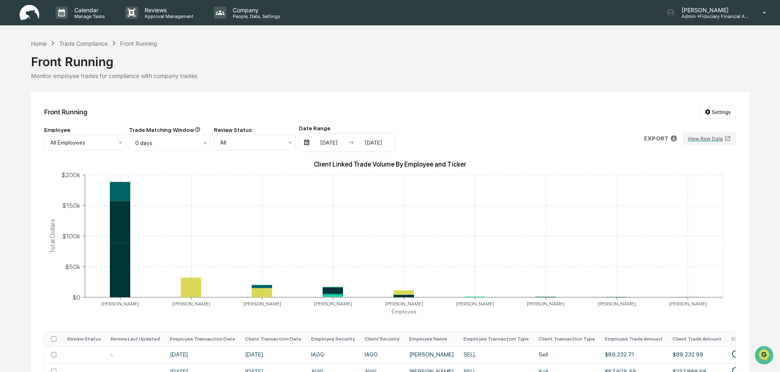
click at [386, 145] on div "06/30/2025" at bounding box center [373, 142] width 35 height 7
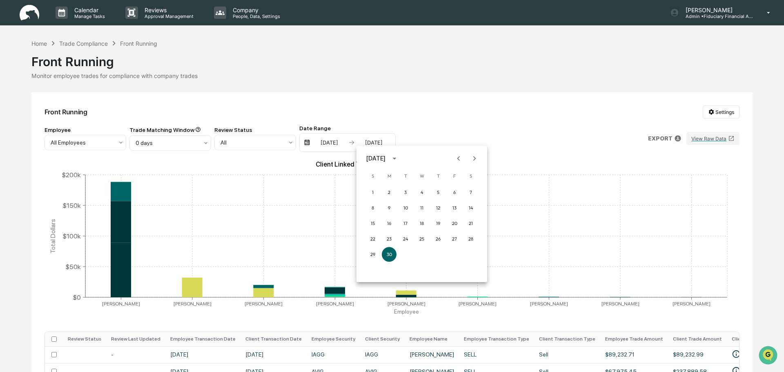
click at [460, 160] on icon "Previous month" at bounding box center [458, 158] width 9 height 9
click at [468, 252] on button "31" at bounding box center [471, 254] width 15 height 15
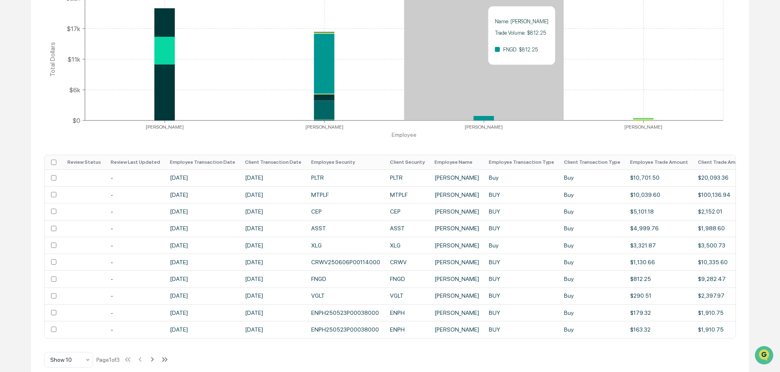
scroll to position [189, 0]
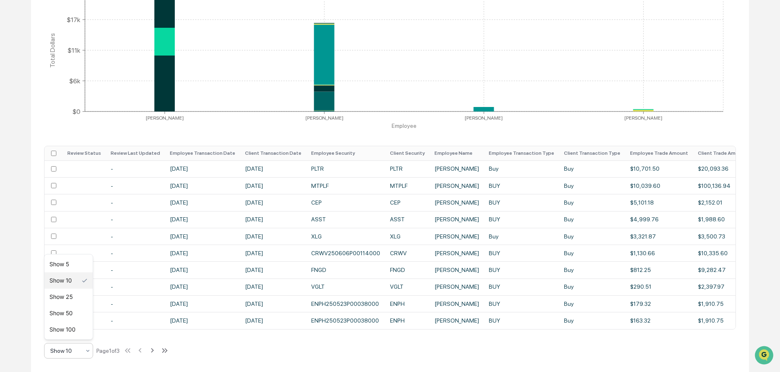
click at [90, 350] on icon at bounding box center [88, 351] width 7 height 7
click at [85, 327] on div "Show 100" at bounding box center [69, 329] width 48 height 16
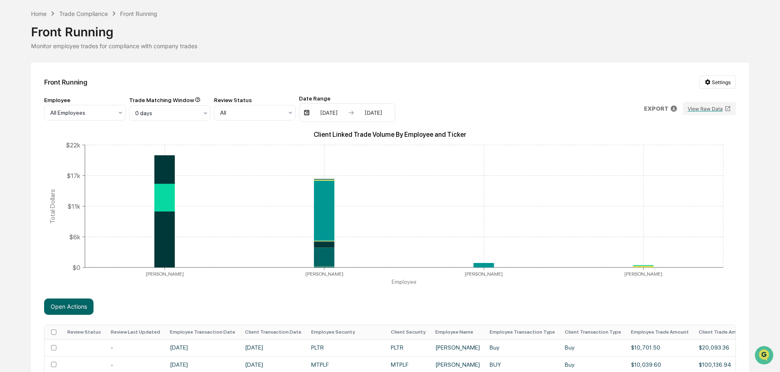
scroll to position [0, 0]
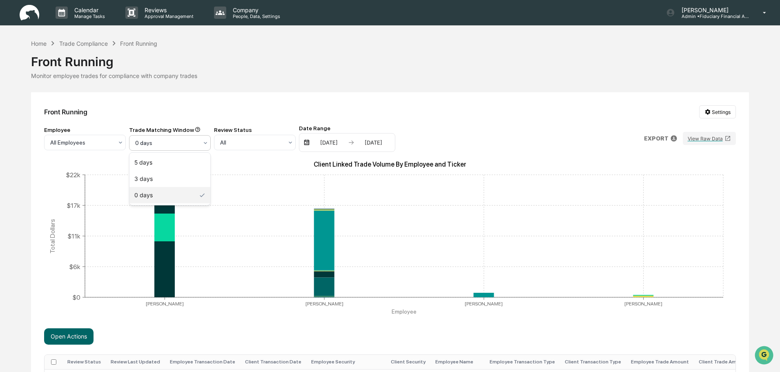
click at [170, 143] on div at bounding box center [166, 143] width 63 height 8
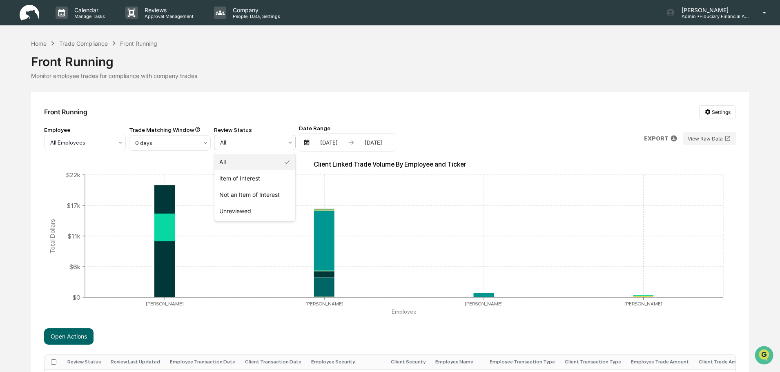
click at [268, 142] on div at bounding box center [251, 142] width 63 height 8
click at [258, 116] on div "Front Running Settings" at bounding box center [389, 111] width 691 height 13
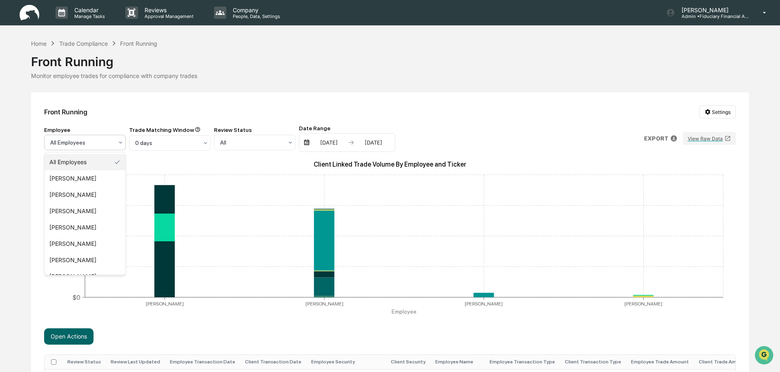
click at [105, 147] on div at bounding box center [81, 142] width 63 height 8
click at [105, 146] on div at bounding box center [81, 142] width 63 height 8
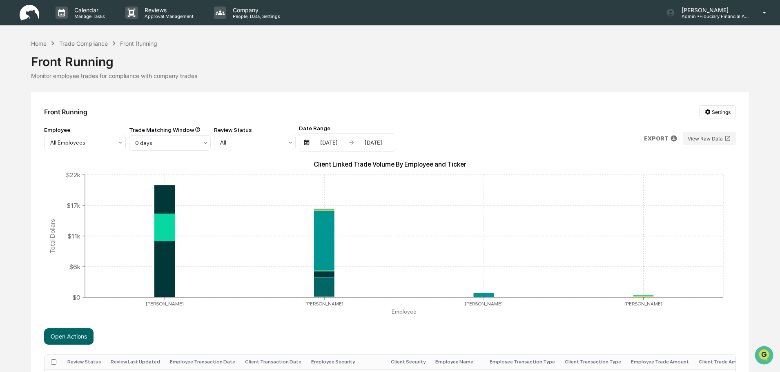
click at [329, 137] on div "05/01/2025 05/31/2025" at bounding box center [347, 142] width 96 height 19
click at [308, 143] on img at bounding box center [306, 142] width 7 height 7
click at [305, 147] on div "05/01/2025 05/31/2025" at bounding box center [347, 142] width 96 height 19
click at [324, 139] on div "05/01/2025" at bounding box center [329, 142] width 35 height 7
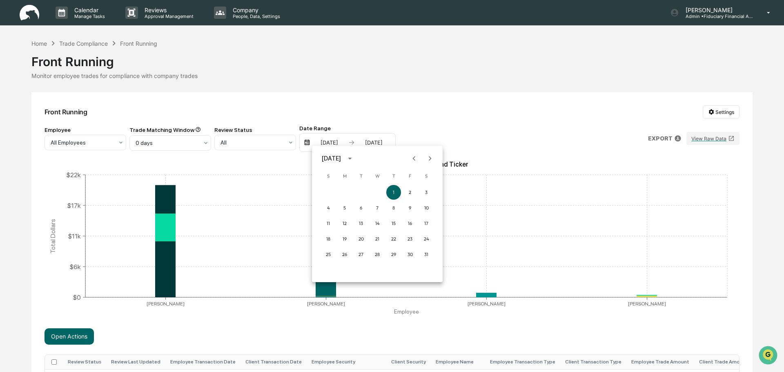
click at [429, 156] on icon "Next month" at bounding box center [430, 158] width 9 height 9
click at [326, 191] on button "1" at bounding box center [328, 192] width 15 height 15
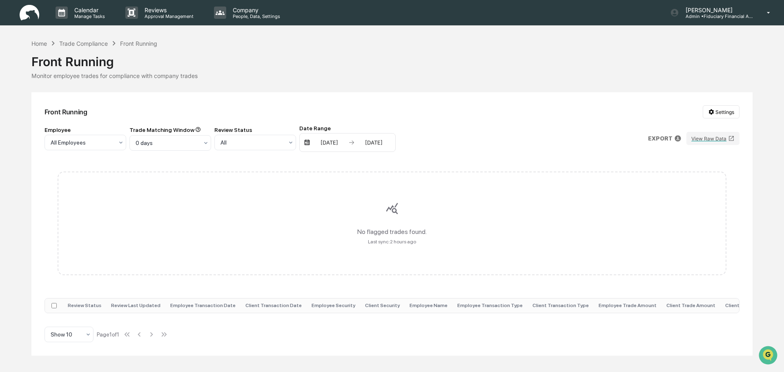
click at [379, 141] on div "05/31/2025" at bounding box center [374, 142] width 35 height 7
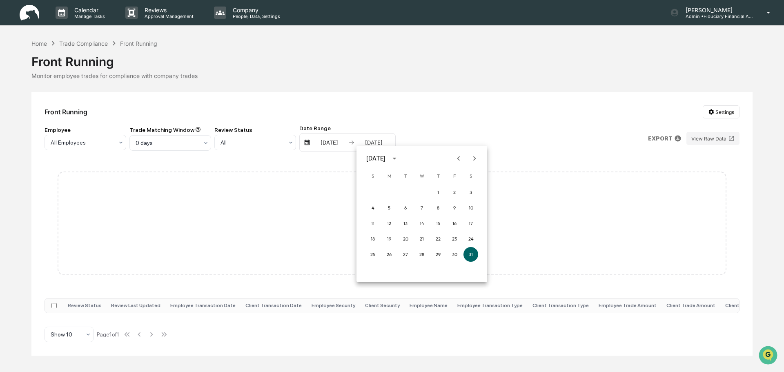
click at [466, 159] on button "Previous month" at bounding box center [459, 159] width 16 height 16
click at [468, 158] on button "Next month" at bounding box center [475, 159] width 16 height 16
click at [469, 158] on button "Next month" at bounding box center [475, 159] width 16 height 16
click at [387, 252] on button "30" at bounding box center [389, 254] width 15 height 15
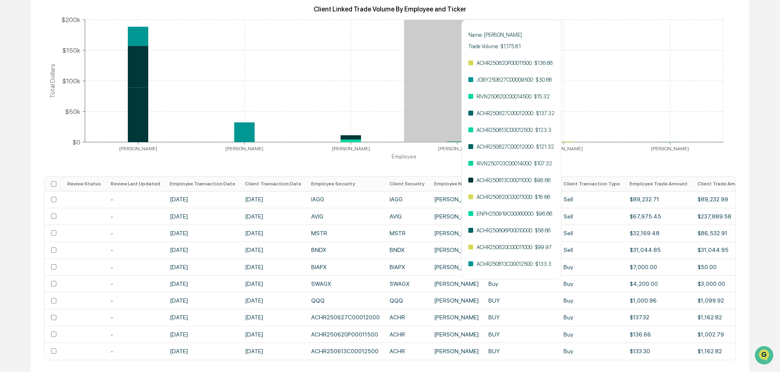
scroll to position [189, 0]
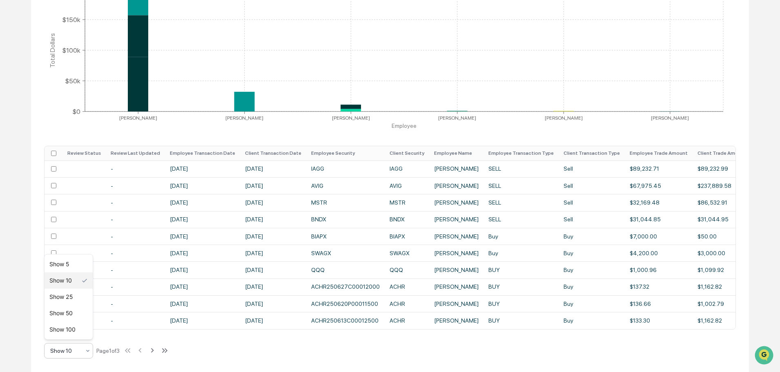
click at [71, 344] on div "Show 10" at bounding box center [68, 351] width 49 height 16
click at [74, 315] on div "Show 50" at bounding box center [69, 313] width 48 height 16
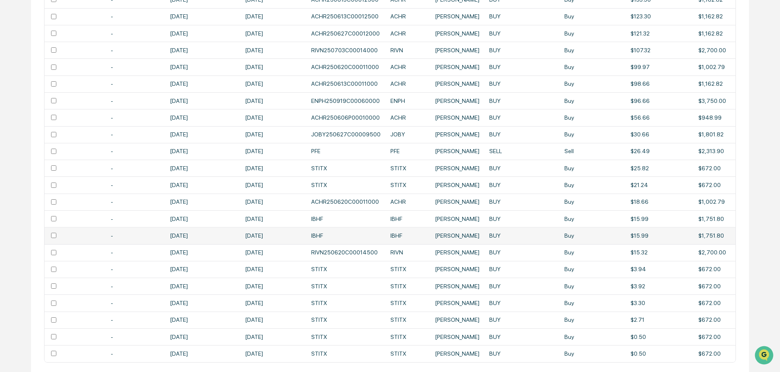
scroll to position [543, 0]
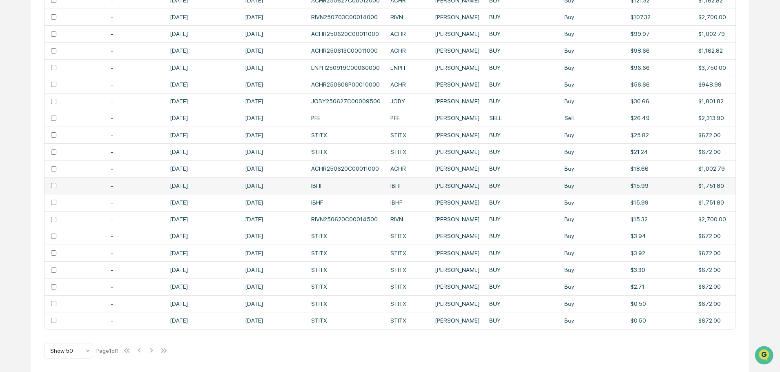
click at [484, 178] on td "BUY" at bounding box center [521, 185] width 75 height 17
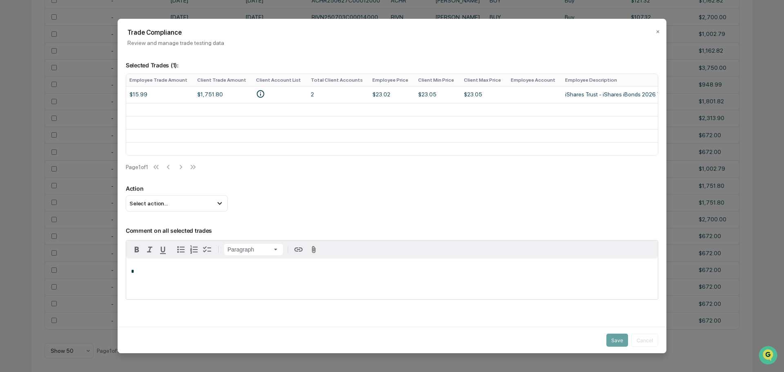
scroll to position [0, 590]
click at [651, 29] on h2 "Trade Compliance" at bounding box center [391, 33] width 529 height 8
click at [656, 30] on button "✕" at bounding box center [658, 31] width 4 height 13
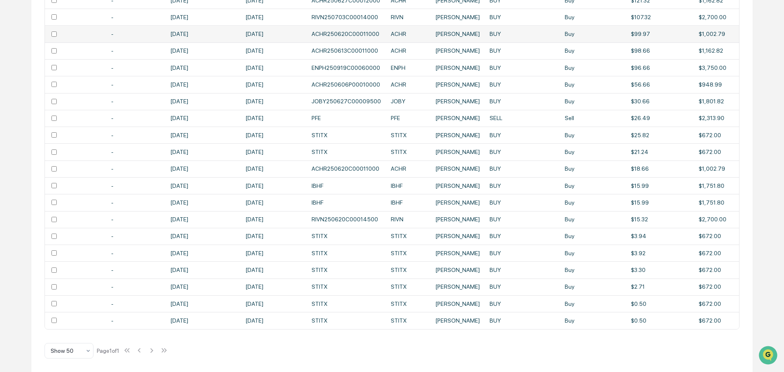
scroll to position [543, 0]
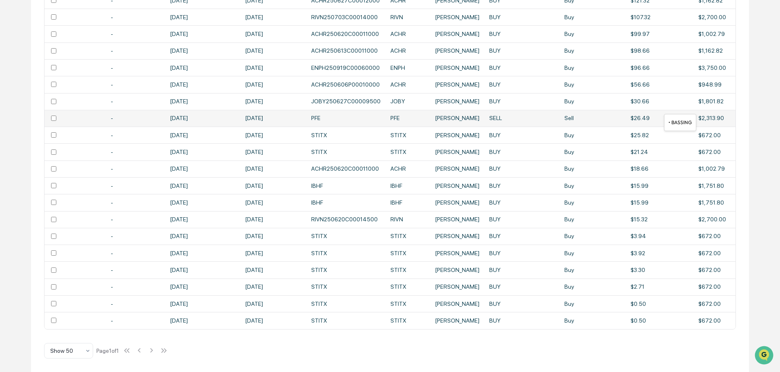
click at [757, 115] on icon "• BASSING" at bounding box center [761, 117] width 9 height 9
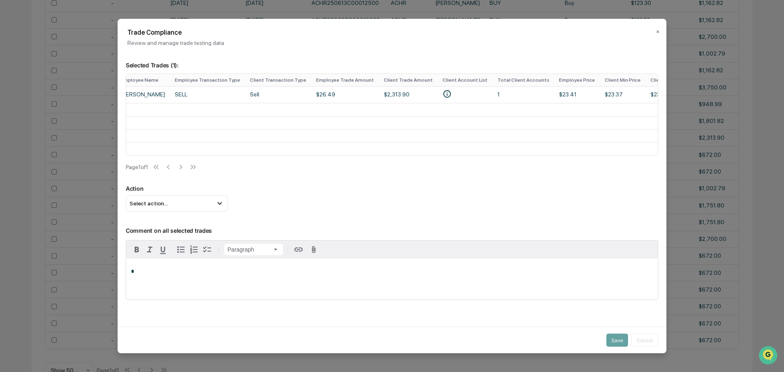
scroll to position [0, 366]
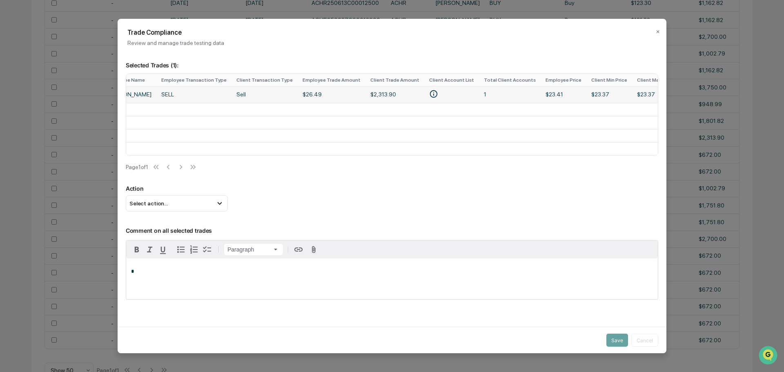
click at [429, 94] on icon "• BASSING" at bounding box center [433, 93] width 9 height 9
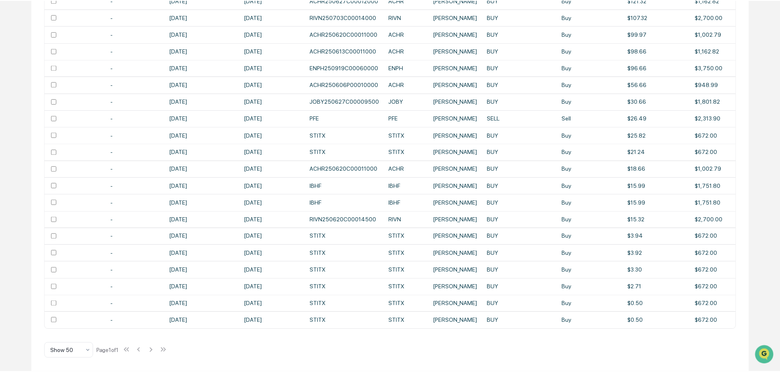
scroll to position [520, 0]
